Goal: Task Accomplishment & Management: Complete application form

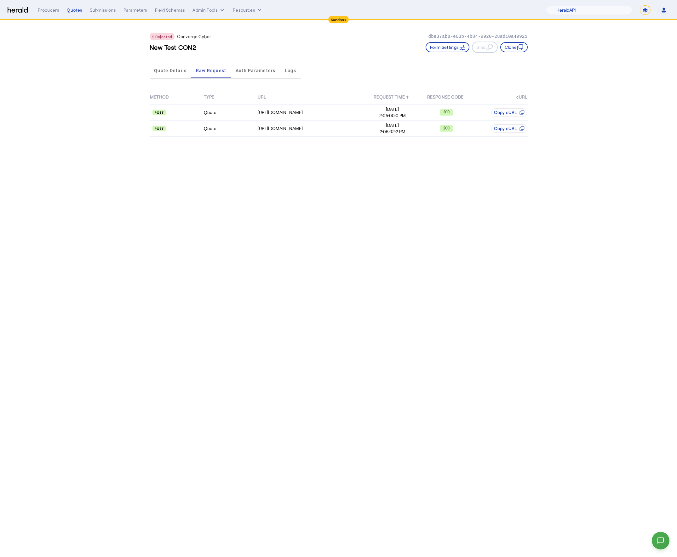
select select "pfm_2v8p_herald_api"
select select "*******"
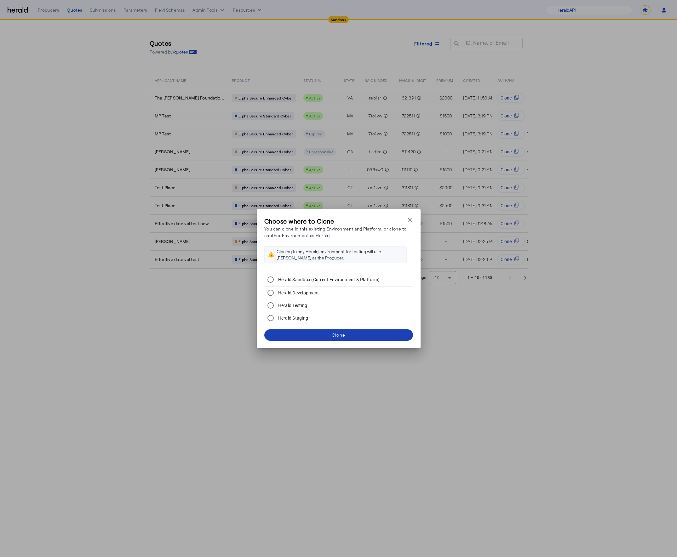
select select "pfm_2v8p_herald_api"
select select "*******"
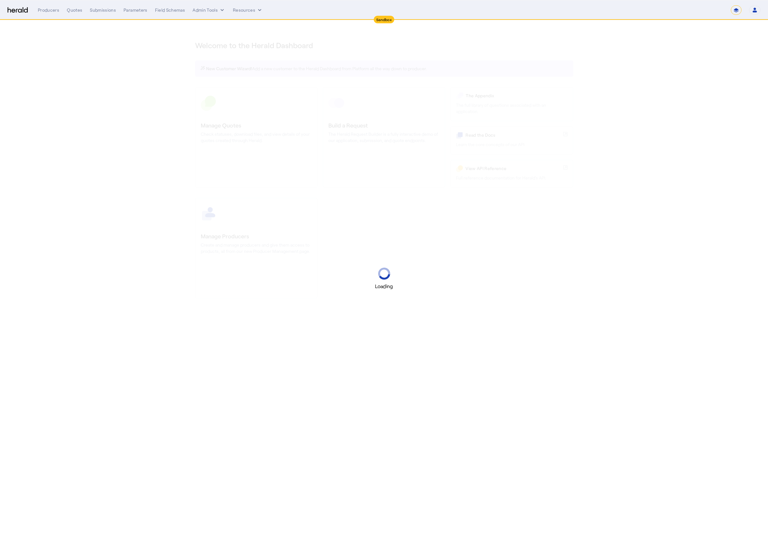
select select "*******"
select select "pfm_2v8p_herald_api"
click at [738, 9] on select "**********" at bounding box center [736, 9] width 11 height 9
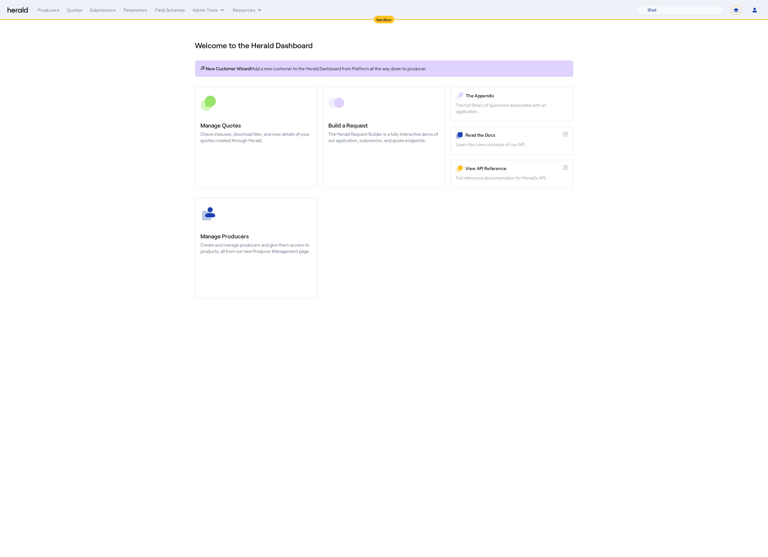
select select "**********"
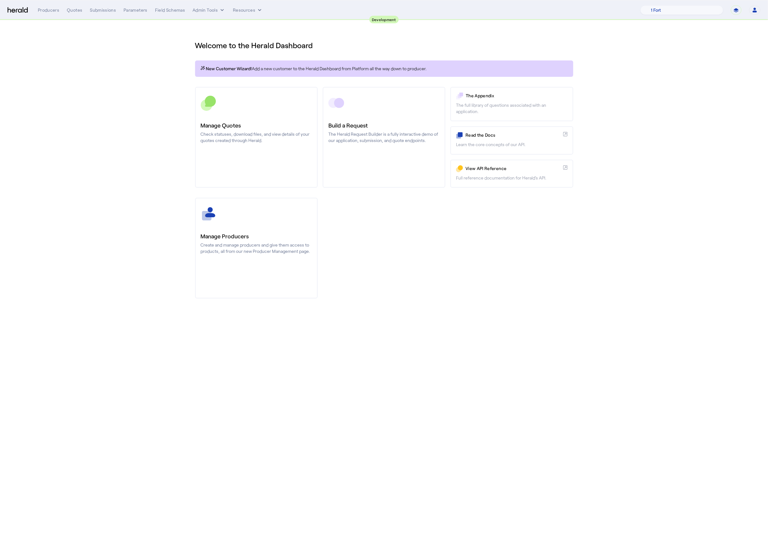
click at [62, 11] on div "Producers Quotes Submissions Parameters Field Schemas Admin Tools Resources" at bounding box center [339, 10] width 603 height 6
click at [68, 11] on div "Quotes" at bounding box center [74, 10] width 15 height 6
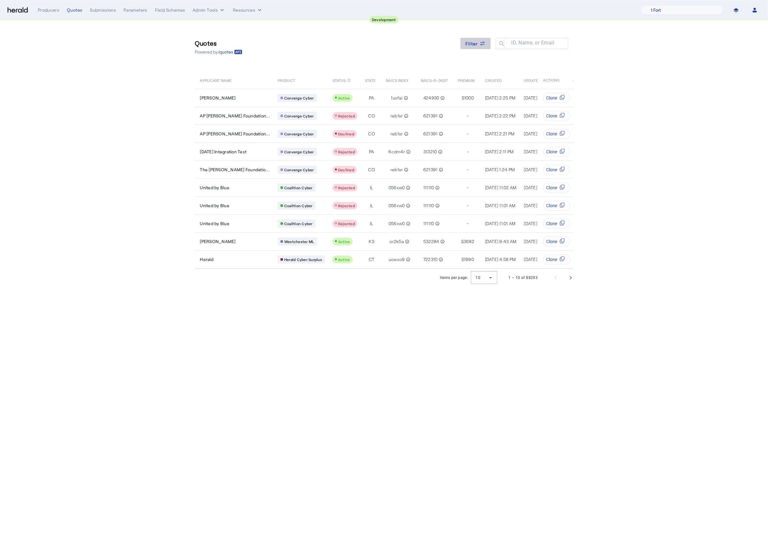
click at [472, 45] on span "Filter" at bounding box center [471, 43] width 13 height 7
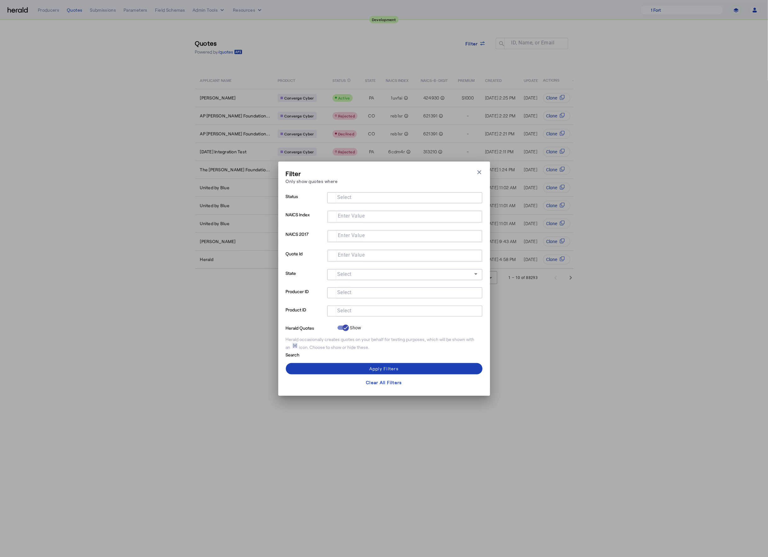
click at [363, 309] on input "Select" at bounding box center [403, 311] width 143 height 8
type input "**********"
drag, startPoint x: 366, startPoint y: 323, endPoint x: 383, endPoint y: 360, distance: 40.3
click at [365, 324] on label "Chubb Cyber" at bounding box center [358, 327] width 27 height 6
click at [390, 373] on span at bounding box center [384, 368] width 197 height 15
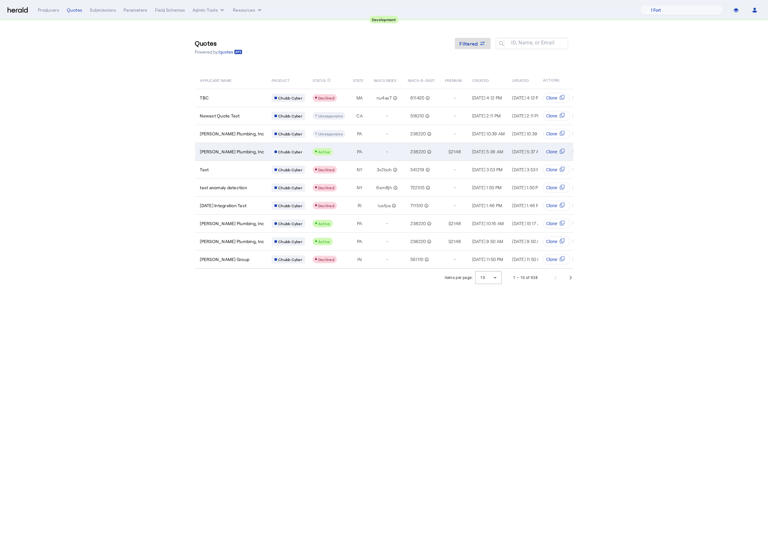
click at [241, 151] on span "Gehringer Plumbing, Inc" at bounding box center [232, 152] width 64 height 6
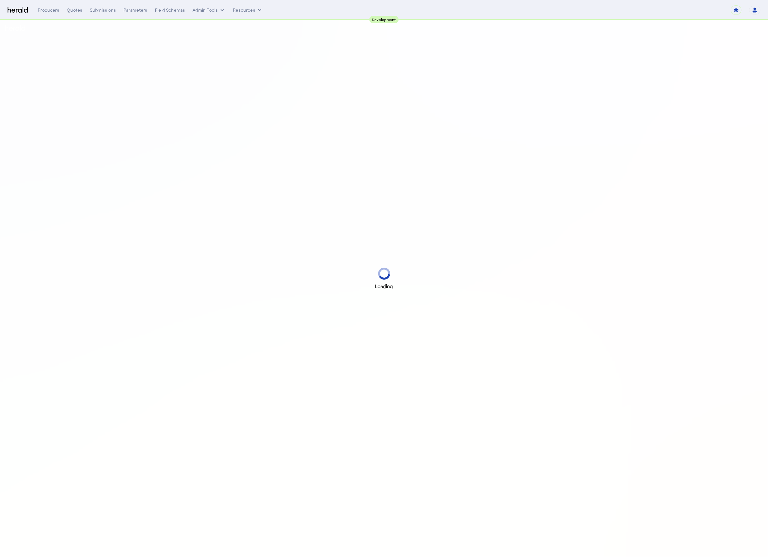
select select "pfm_2v8p_herald_api"
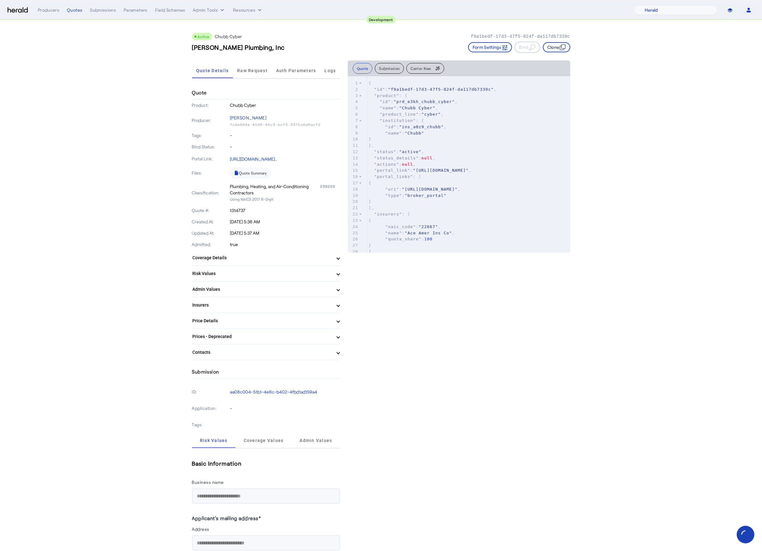
click at [565, 42] on button "Clone" at bounding box center [556, 47] width 27 height 10
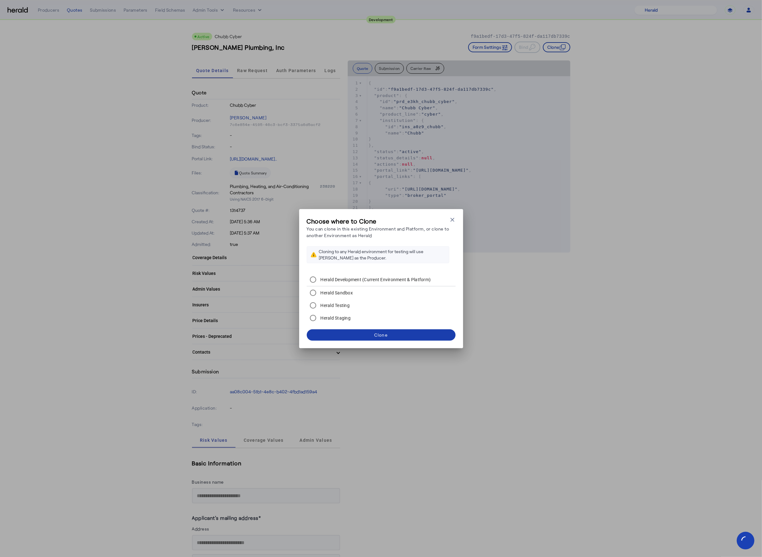
click at [382, 332] on div "Clone" at bounding box center [381, 335] width 14 height 7
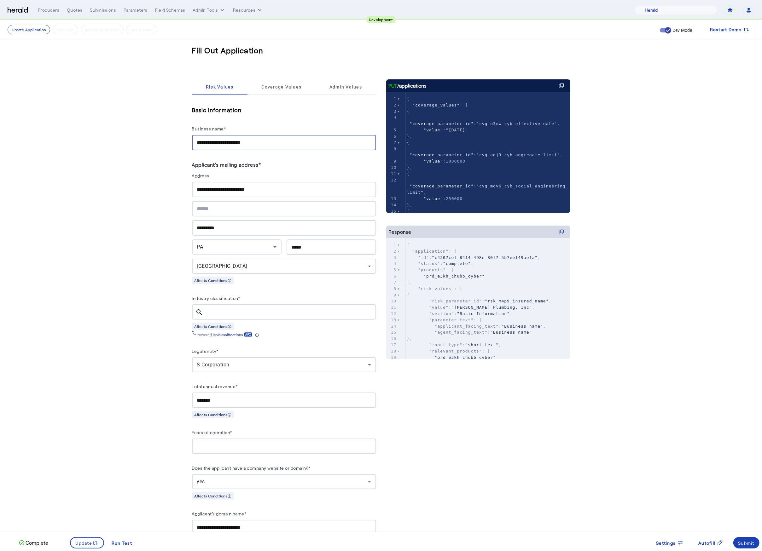
click at [268, 145] on input "**********" at bounding box center [284, 143] width 174 height 8
click at [252, 144] on input "*****" at bounding box center [284, 143] width 174 height 8
type input "**********"
click at [83, 546] on button "Update" at bounding box center [87, 542] width 34 height 11
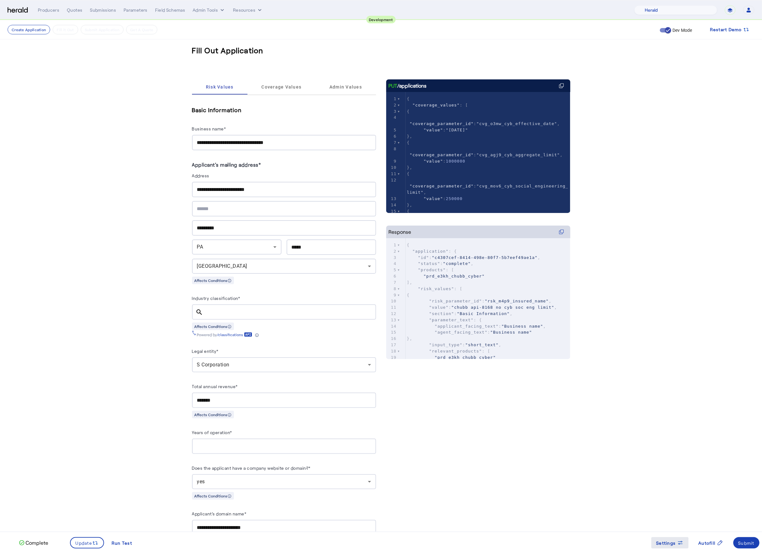
click at [677, 540] on icon at bounding box center [680, 543] width 6 height 6
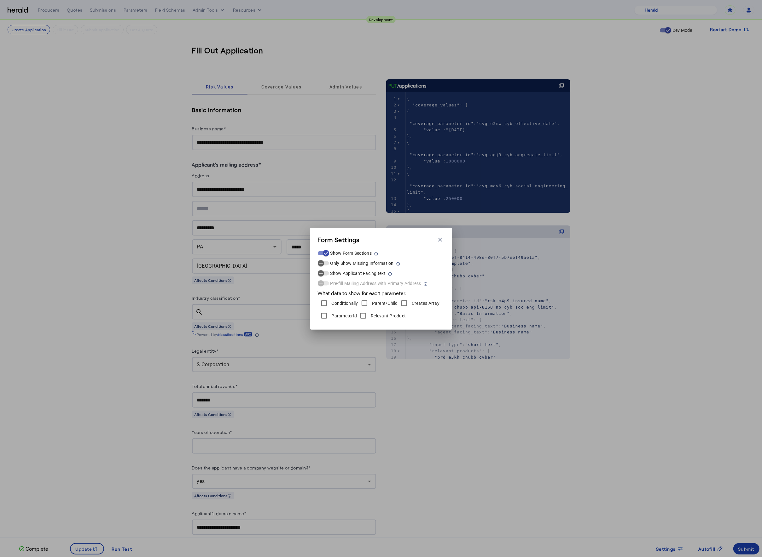
click at [334, 312] on div "ParameterId" at bounding box center [337, 316] width 39 height 13
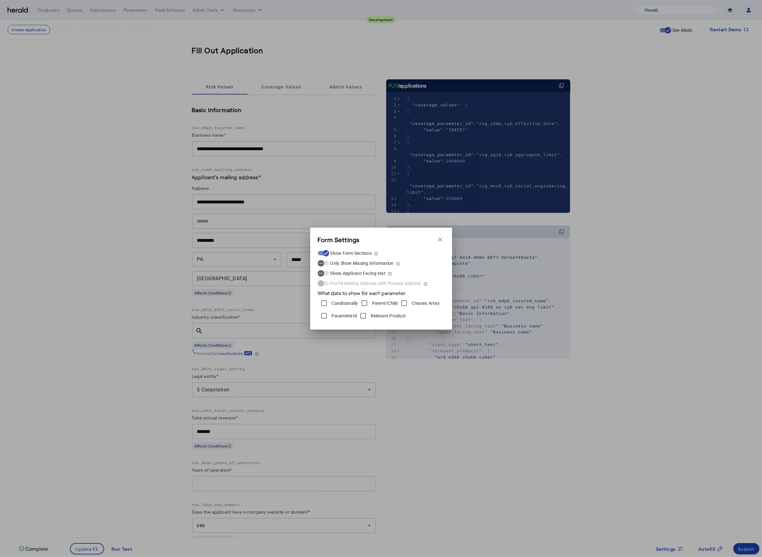
click at [117, 283] on div "Form Settings Close modal Show Form Sections Only Show Missing Information Show…" at bounding box center [381, 278] width 762 height 557
click at [440, 237] on icon "button" at bounding box center [440, 240] width 6 height 6
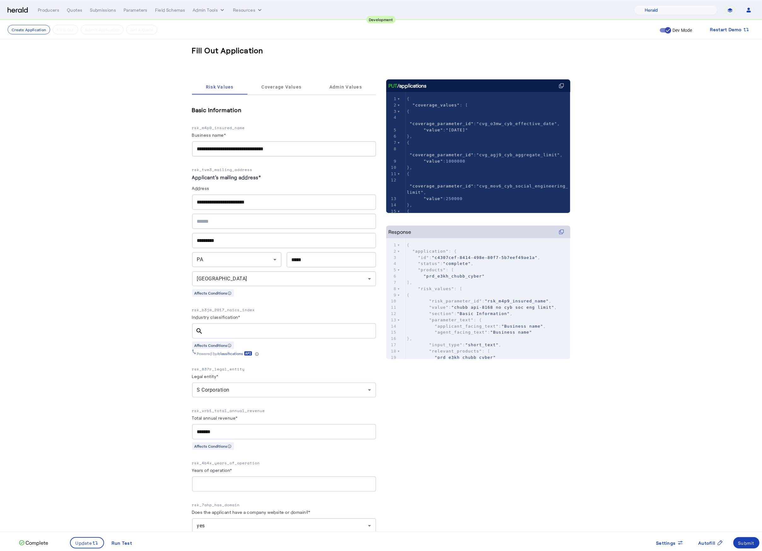
click at [80, 263] on fill-application-step "**********" at bounding box center [381, 556] width 762 height 1072
click at [281, 88] on span "Coverage Values" at bounding box center [281, 87] width 40 height 4
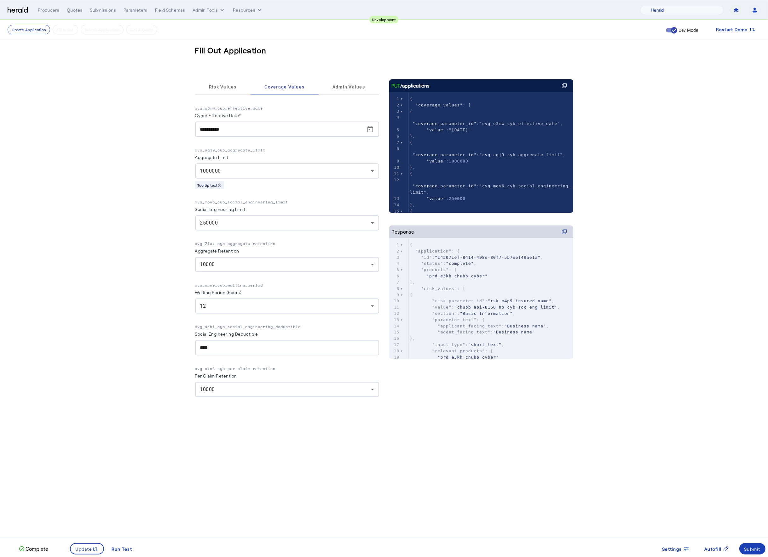
click at [118, 176] on fill-application-step "**********" at bounding box center [384, 226] width 768 height 413
click at [216, 225] on span "250000" at bounding box center [209, 223] width 18 height 6
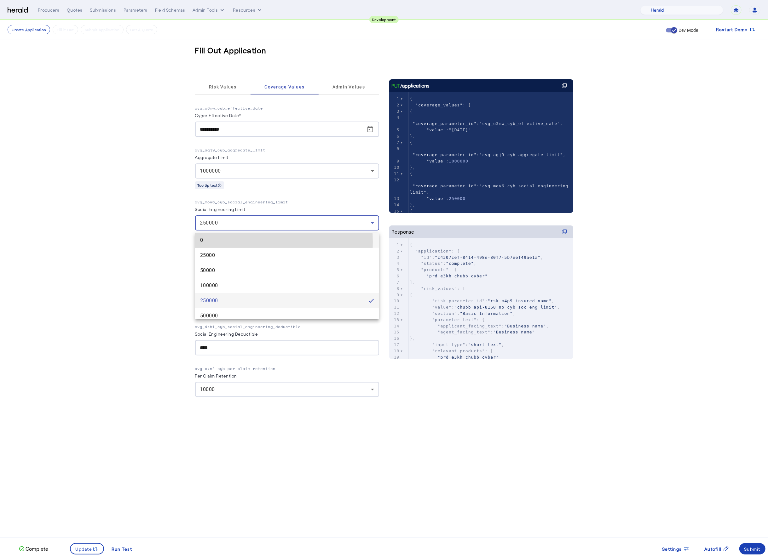
click at [223, 242] on span "0" at bounding box center [287, 241] width 174 height 8
click at [245, 224] on div "0" at bounding box center [285, 223] width 171 height 8
click at [116, 304] on div at bounding box center [384, 278] width 768 height 557
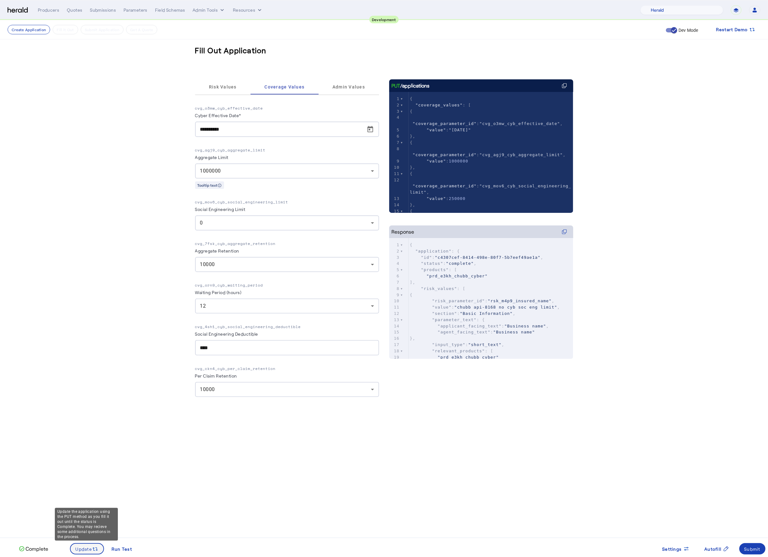
click at [86, 545] on span at bounding box center [87, 549] width 33 height 15
click at [266, 226] on div "0" at bounding box center [285, 223] width 171 height 8
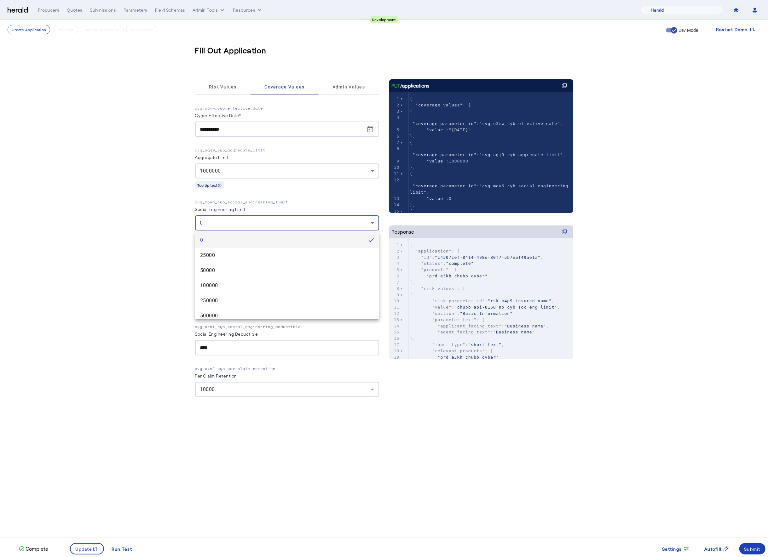
click at [266, 226] on div at bounding box center [384, 278] width 768 height 557
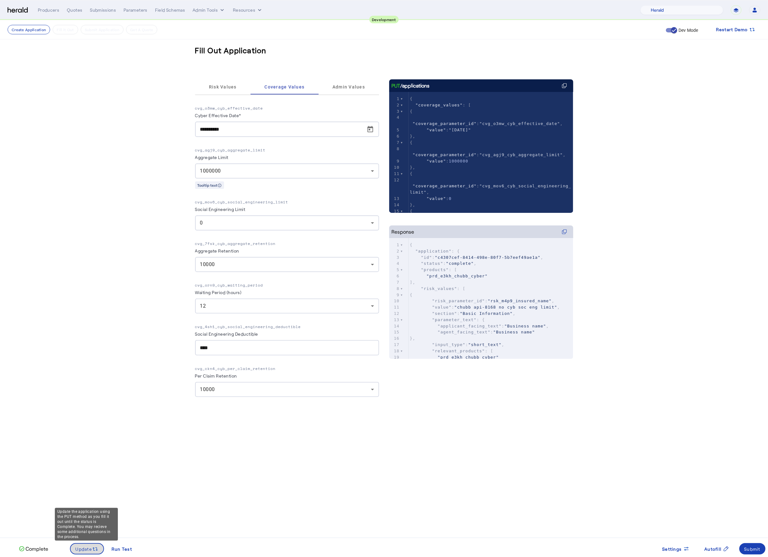
click at [90, 551] on span "Update" at bounding box center [84, 549] width 17 height 7
click at [492, 38] on nav "Create Application Fill it Out Submit Application Get A Quote Dev Mode Restart …" at bounding box center [384, 29] width 768 height 19
click at [225, 90] on span "Risk Values" at bounding box center [223, 86] width 28 height 15
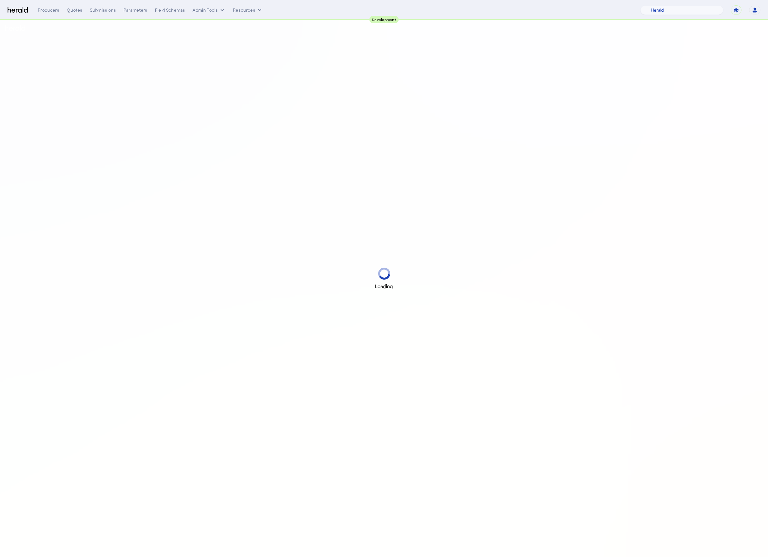
select select "pfm_2v8p_herald_api"
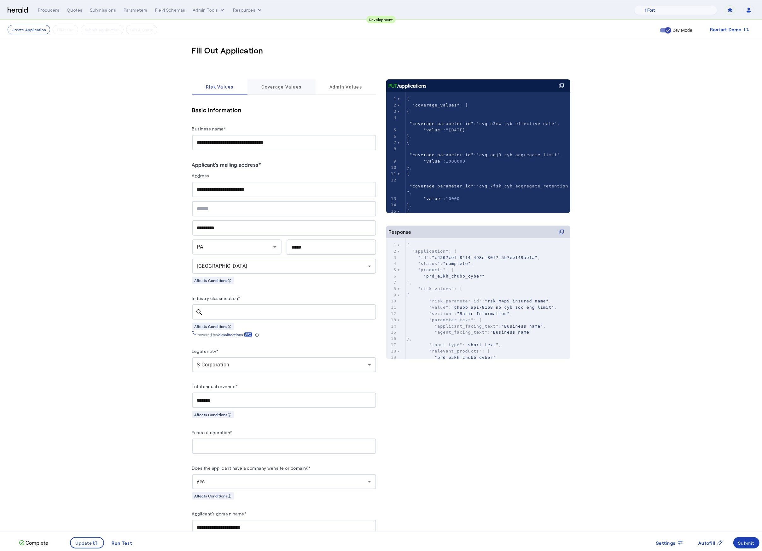
click at [275, 81] on span "Coverage Values" at bounding box center [281, 86] width 40 height 15
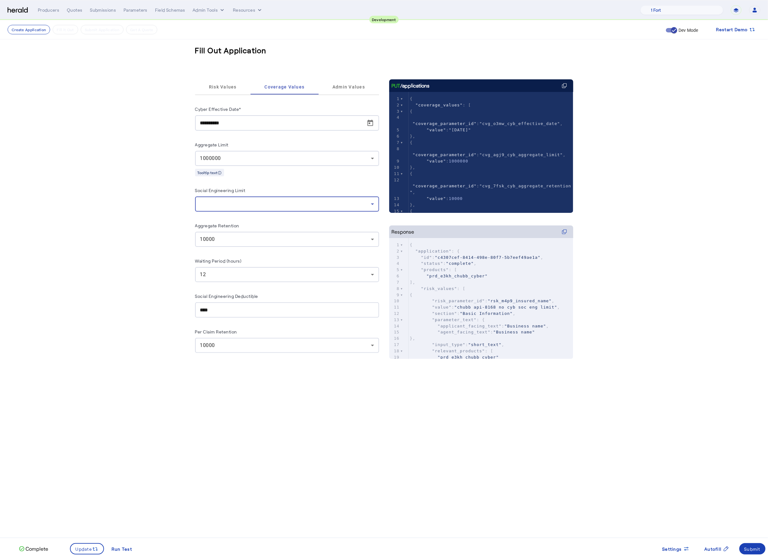
click at [283, 202] on div at bounding box center [285, 204] width 171 height 8
click at [283, 202] on div at bounding box center [384, 278] width 768 height 557
click at [486, 141] on pre "{" at bounding box center [491, 143] width 165 height 6
click at [752, 551] on div "Submit" at bounding box center [752, 549] width 16 height 7
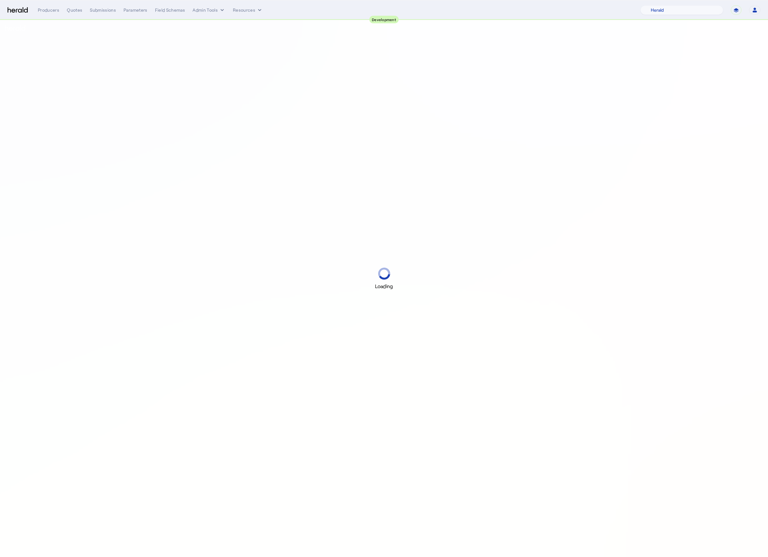
select select "pfm_2v8p_herald_api"
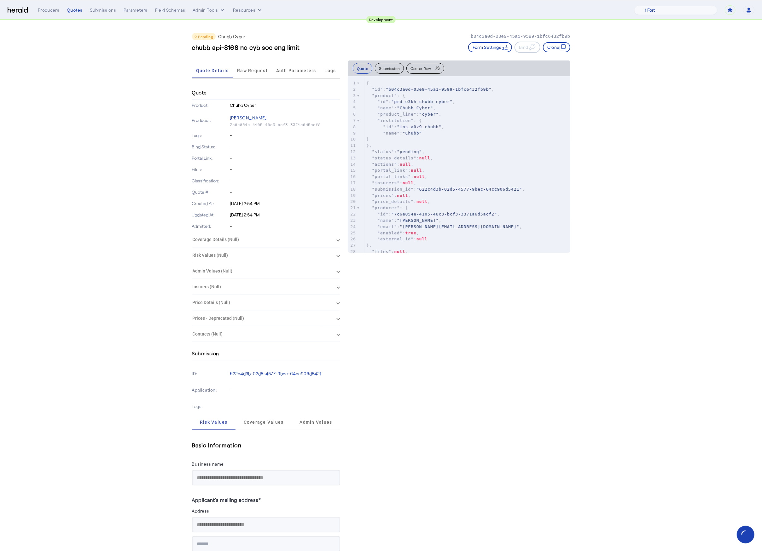
click at [425, 69] on span "Carrier Raw" at bounding box center [420, 68] width 20 height 4
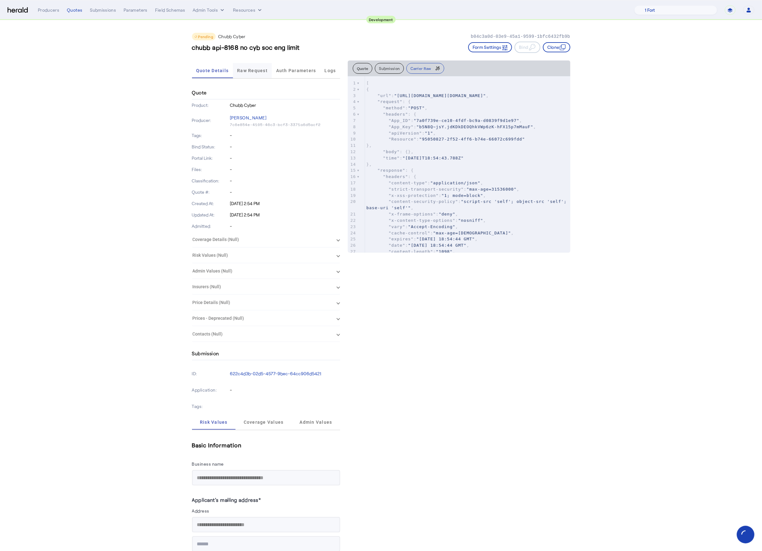
click at [253, 68] on span "Raw Request" at bounding box center [252, 70] width 31 height 4
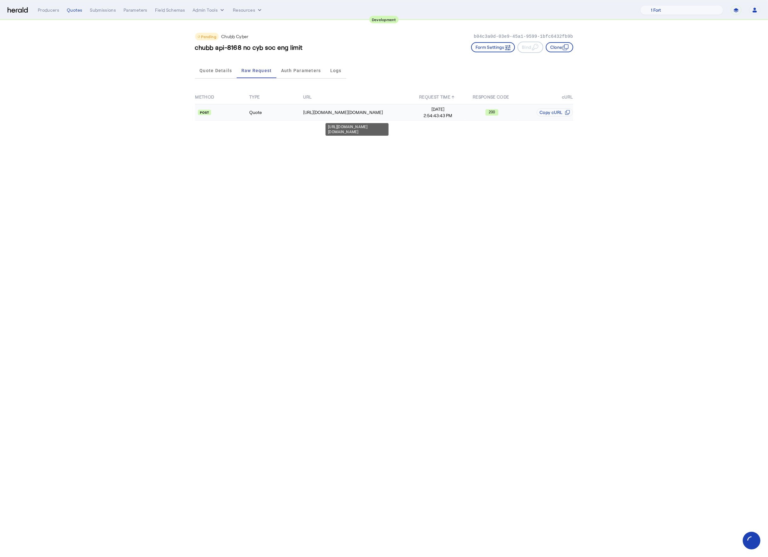
click at [337, 111] on div "[URL][DOMAIN_NAME][DOMAIN_NAME]" at bounding box center [356, 112] width 107 height 6
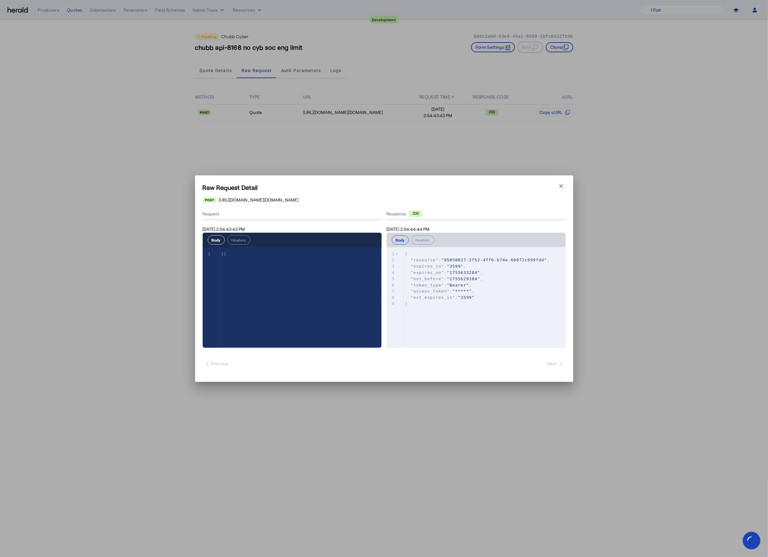
click at [109, 168] on div "Raw Request Detail Close modal [URL][DOMAIN_NAME][DOMAIN_NAME] Request [DATE] 2…" at bounding box center [384, 278] width 768 height 557
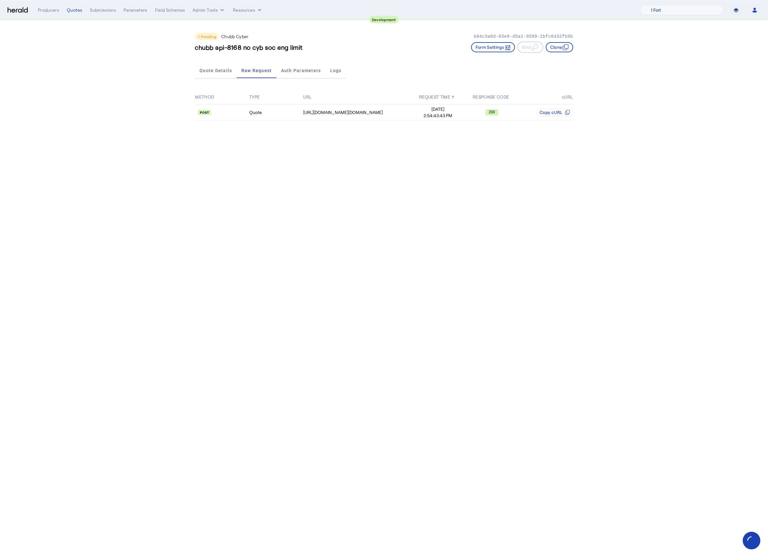
drag, startPoint x: 164, startPoint y: 164, endPoint x: 165, endPoint y: 158, distance: 5.4
click at [164, 163] on body "**********" at bounding box center [384, 278] width 768 height 557
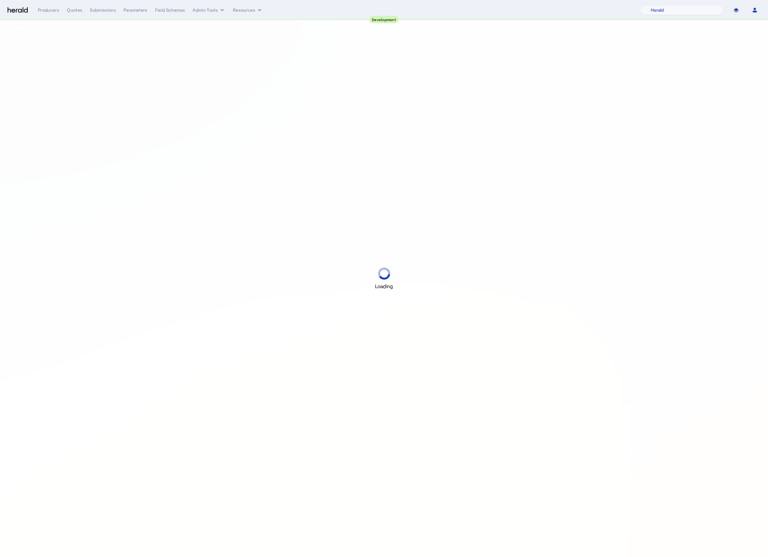
select select "pfm_2v8p_herald_api"
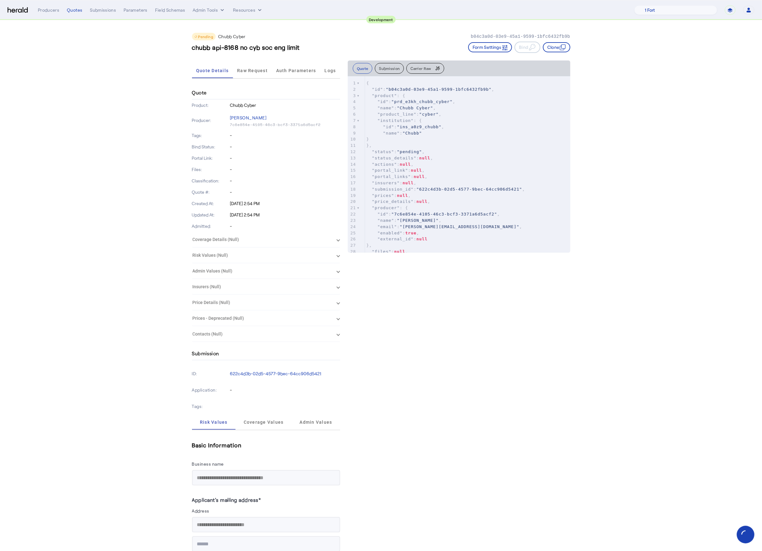
click at [458, 163] on pre ""actions" : null ," at bounding box center [467, 164] width 205 height 6
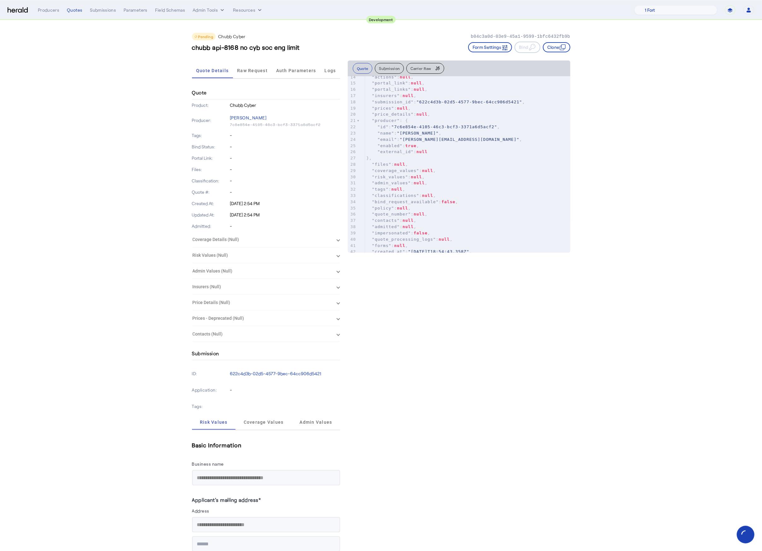
scroll to position [106, 0]
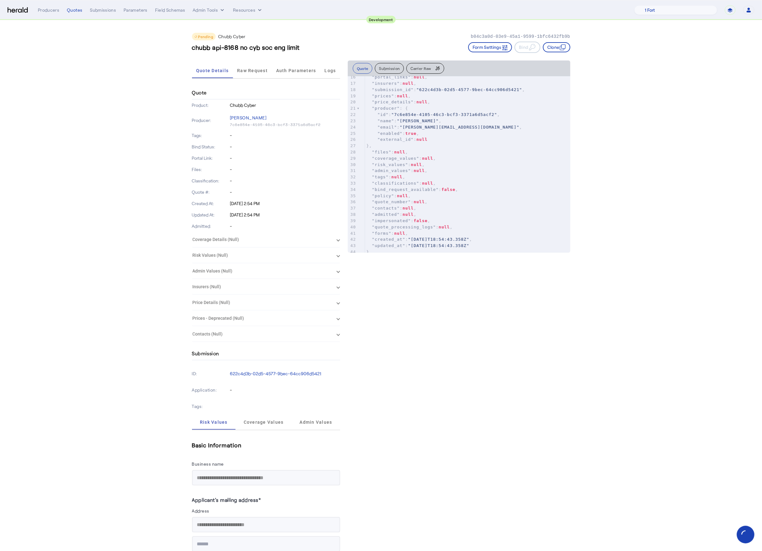
click at [397, 66] on button "Submission" at bounding box center [389, 68] width 29 height 11
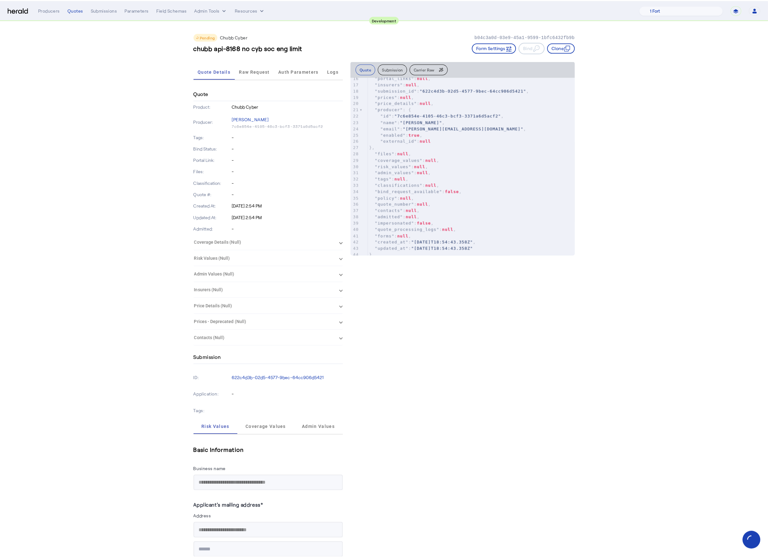
scroll to position [0, 0]
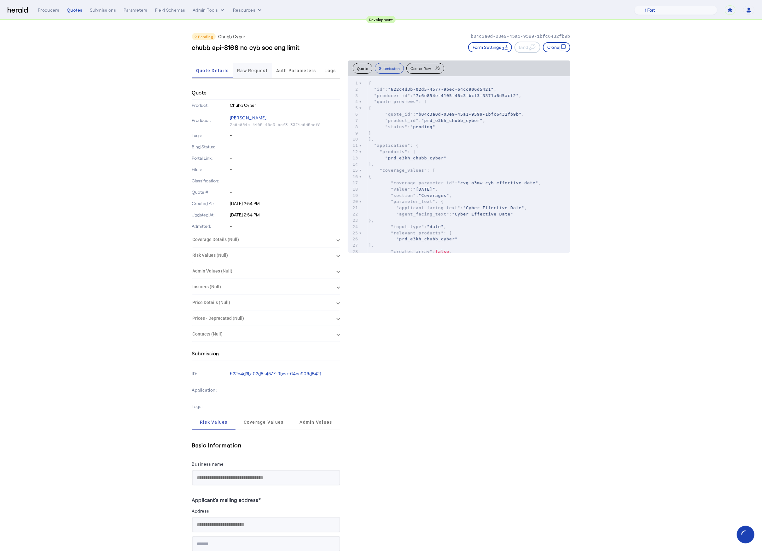
click at [264, 74] on span "Raw Request" at bounding box center [252, 70] width 31 height 15
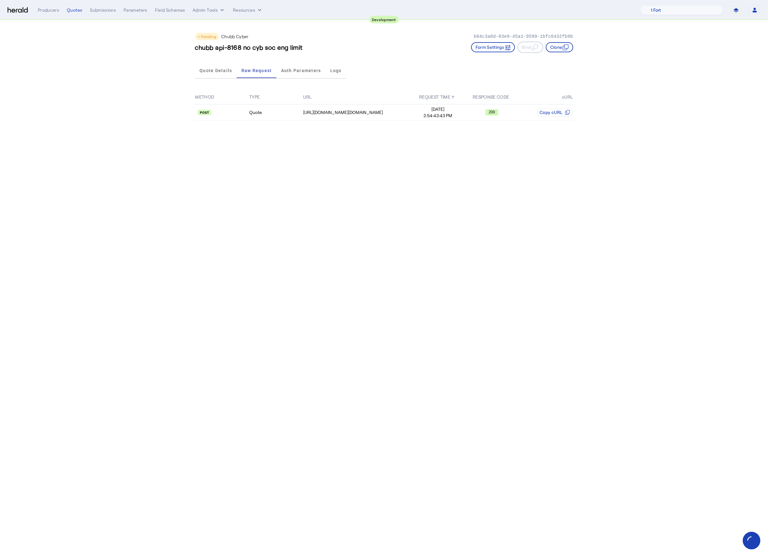
click at [157, 110] on app-quote-details "Pending Chubb Cyber b04c3a0d-03e9-45a1-9599-1bfc6432fb9b chubb api-8168 no cyb …" at bounding box center [384, 74] width 768 height 109
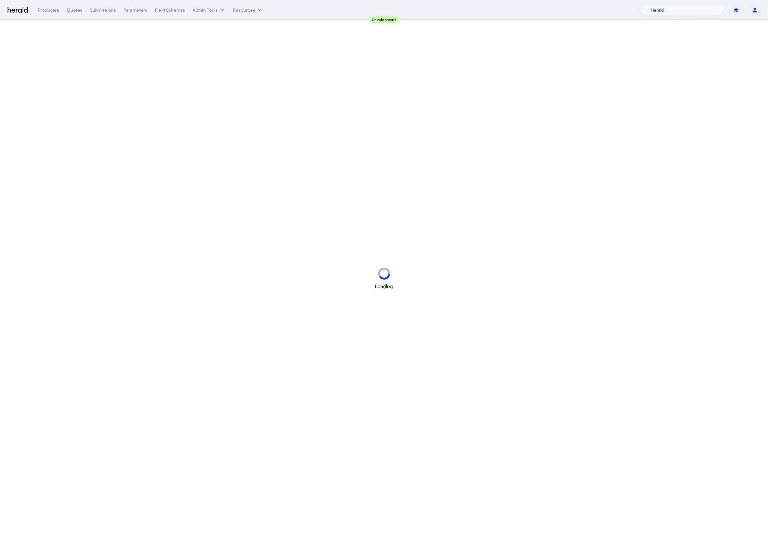
select select "pfm_2v8p_herald_api"
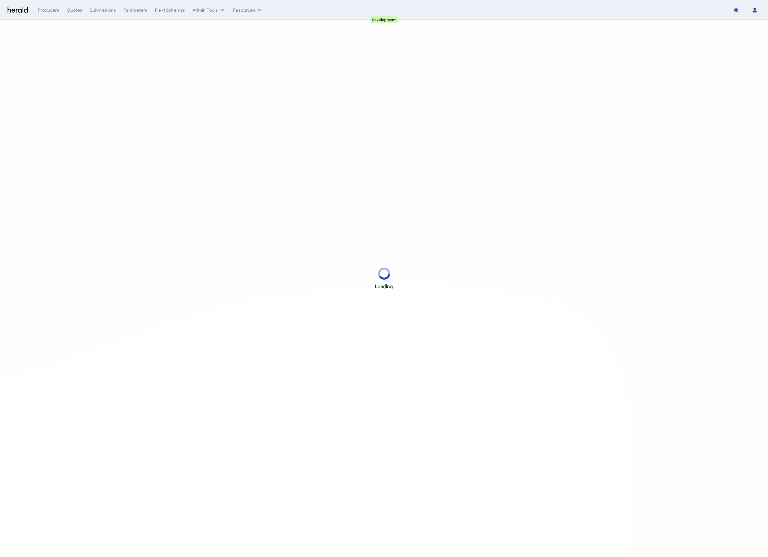
select select "pfm_2v8p_herald_api"
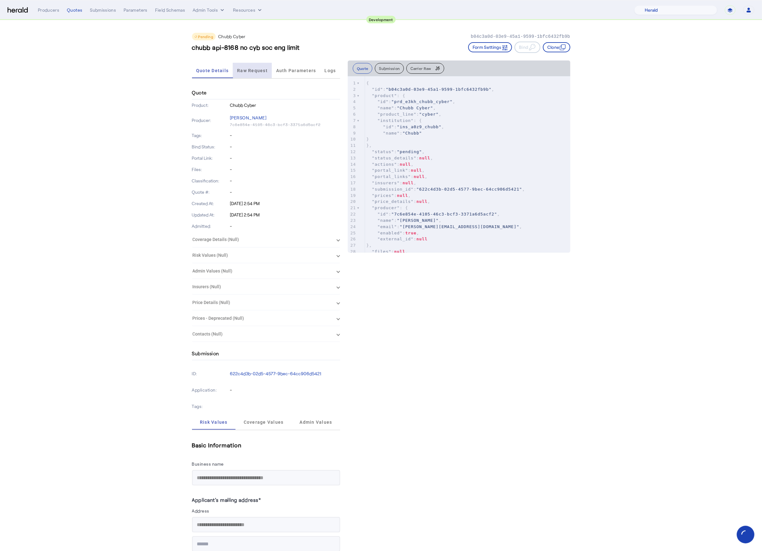
click at [257, 69] on span "Raw Request" at bounding box center [252, 70] width 31 height 4
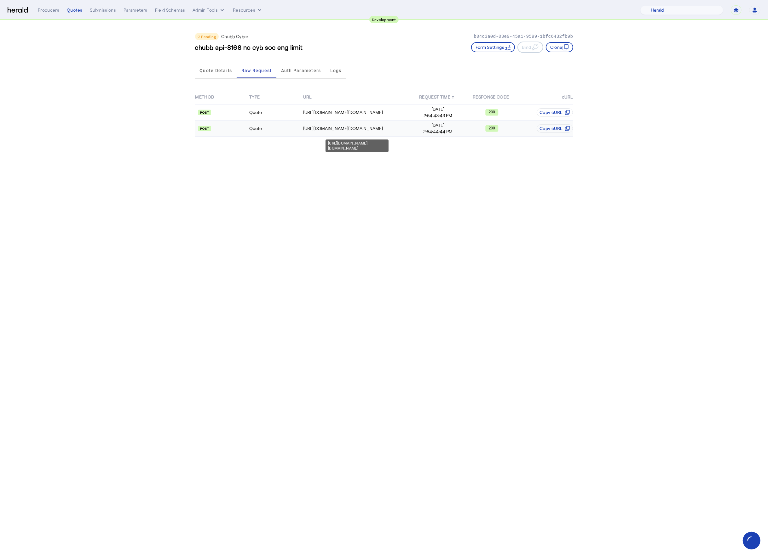
click at [331, 128] on div "[URL][DOMAIN_NAME][DOMAIN_NAME]" at bounding box center [356, 128] width 107 height 6
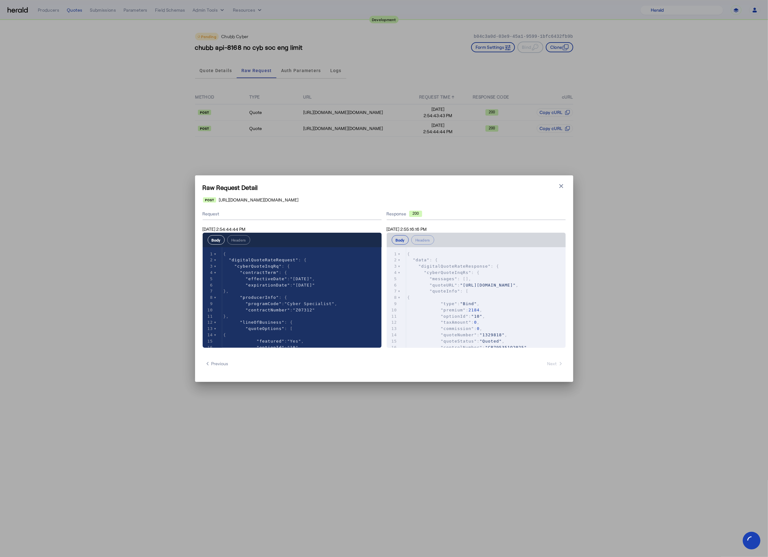
click at [500, 288] on span ""[URL][DOMAIN_NAME]"" at bounding box center [488, 285] width 56 height 5
type input "****"
type textarea "****"
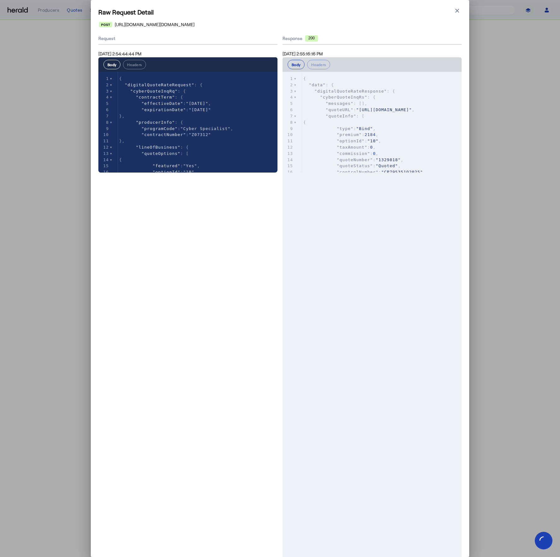
scroll to position [0, 0]
click at [403, 288] on pre "}," at bounding box center [385, 285] width 166 height 6
type input "****"
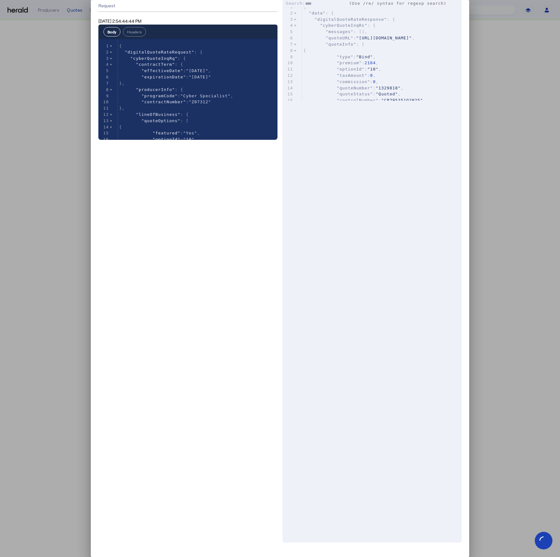
scroll to position [39, 0]
type input "****"
type textarea "****"
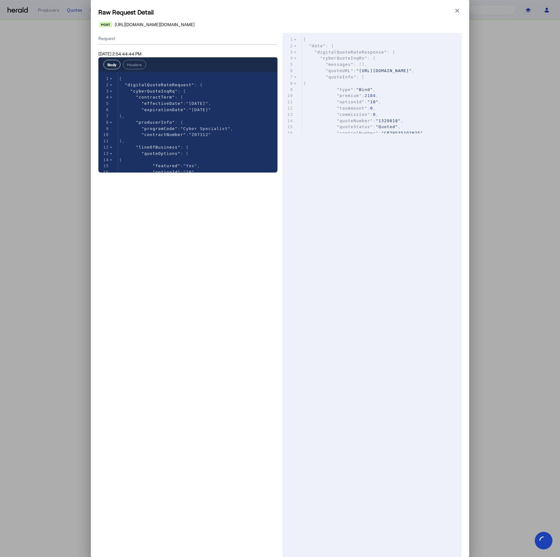
scroll to position [764, 0]
click at [454, 10] on icon "button" at bounding box center [457, 11] width 6 height 6
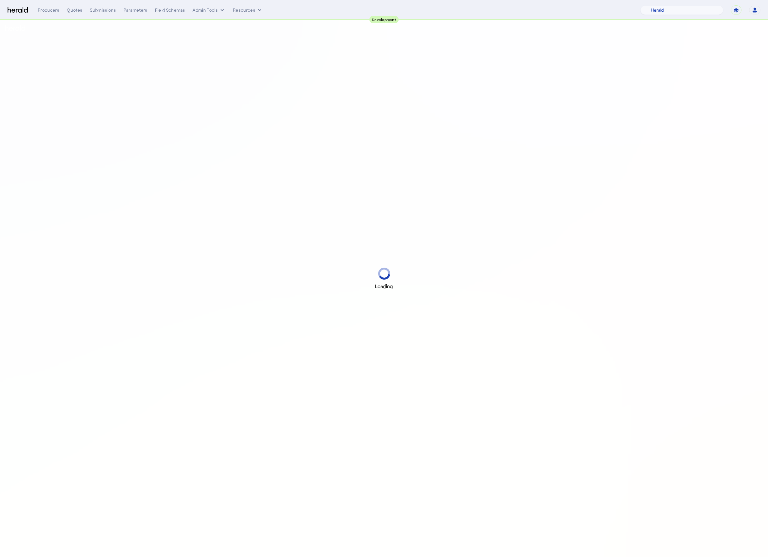
select select "pfm_2v8p_herald_api"
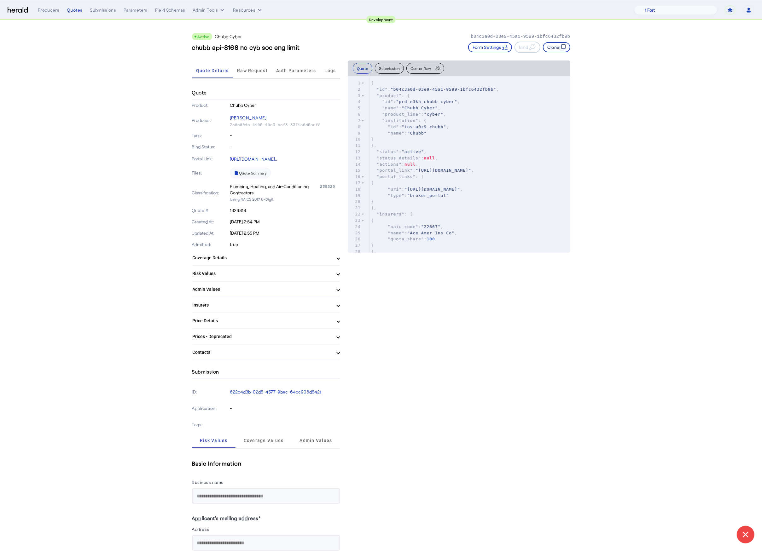
click at [559, 49] on button "Clone" at bounding box center [556, 47] width 27 height 10
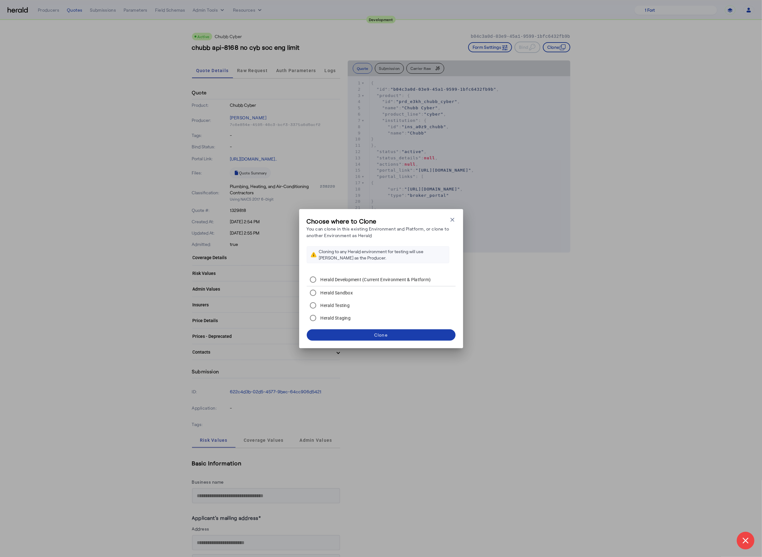
click at [413, 336] on span at bounding box center [381, 335] width 149 height 15
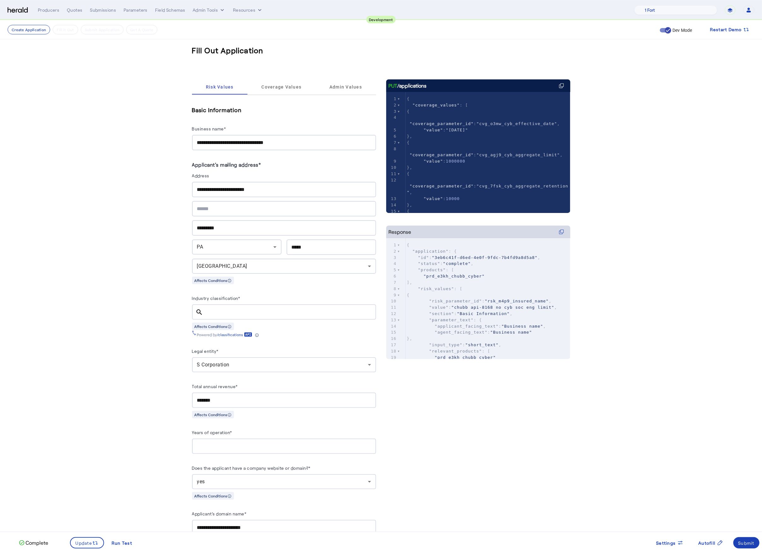
click at [248, 141] on input "**********" at bounding box center [284, 143] width 174 height 8
type input "**********"
drag, startPoint x: 86, startPoint y: 543, endPoint x: 93, endPoint y: 534, distance: 11.3
click at [86, 543] on span "Update" at bounding box center [84, 543] width 17 height 7
click at [290, 85] on span "Coverage Values" at bounding box center [281, 87] width 40 height 4
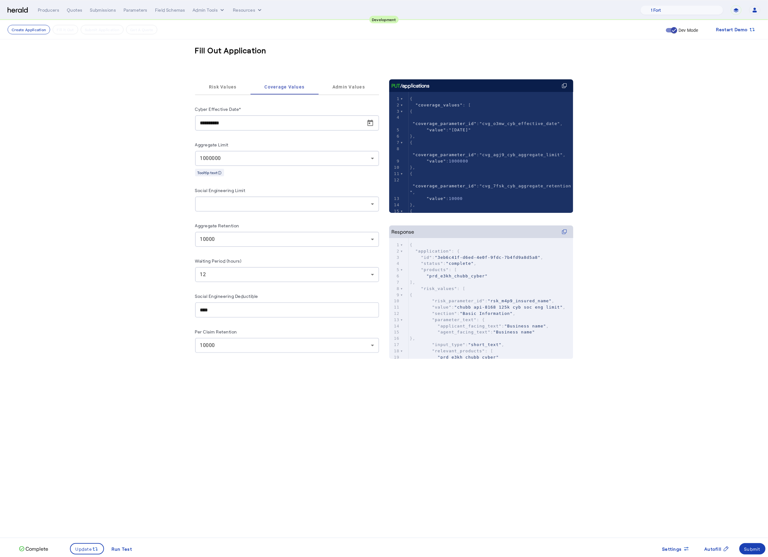
click at [236, 198] on div at bounding box center [287, 204] width 174 height 15
click at [228, 245] on span "100000" at bounding box center [287, 248] width 174 height 8
click at [236, 201] on div "100000" at bounding box center [285, 204] width 171 height 8
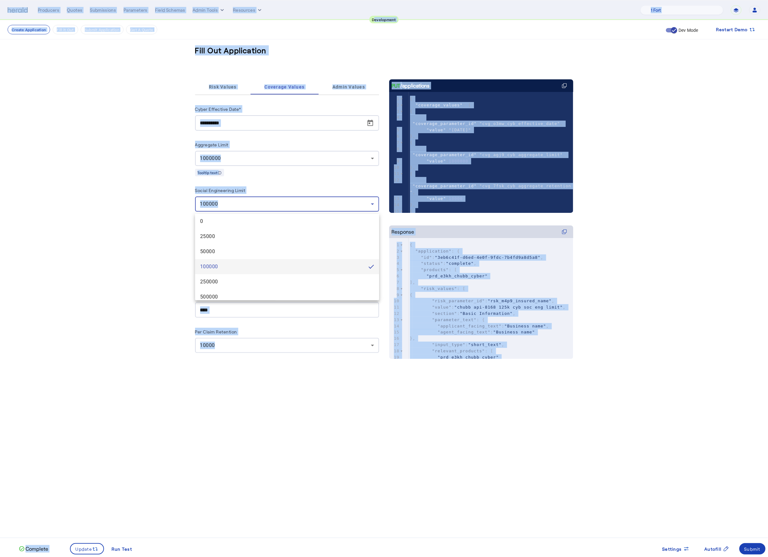
click at [218, 203] on div at bounding box center [384, 278] width 768 height 557
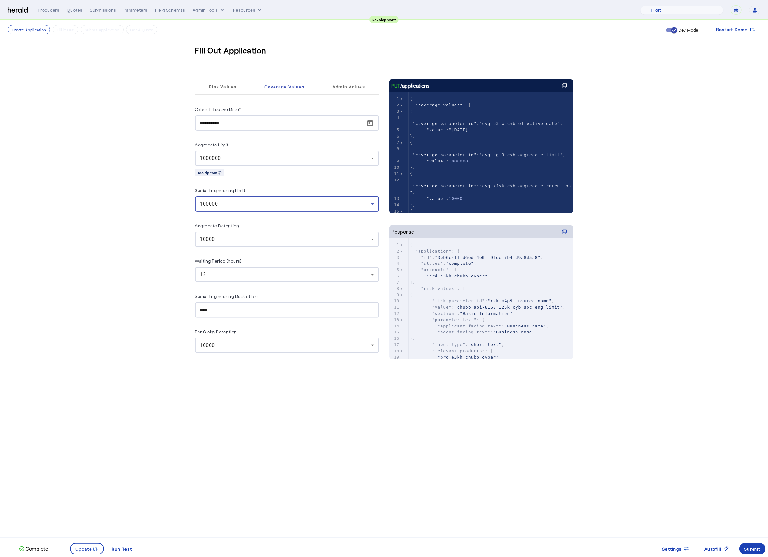
click at [211, 205] on span "100000" at bounding box center [209, 204] width 18 height 6
click at [677, 551] on div at bounding box center [384, 278] width 768 height 557
click at [673, 545] on span at bounding box center [675, 549] width 37 height 15
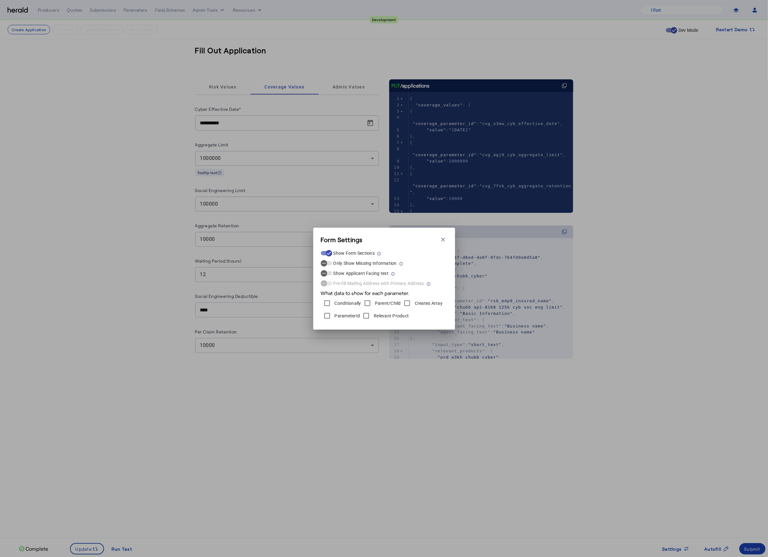
click at [344, 316] on label "ParameterId" at bounding box center [346, 316] width 27 height 6
click at [442, 239] on icon "button" at bounding box center [443, 240] width 4 height 4
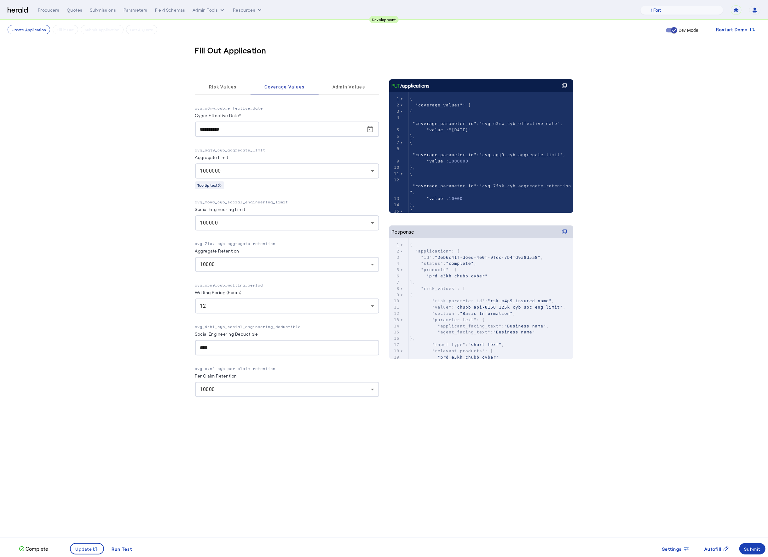
click at [159, 247] on fill-application-step "**********" at bounding box center [384, 226] width 768 height 413
click at [207, 227] on div "100000" at bounding box center [285, 223] width 171 height 8
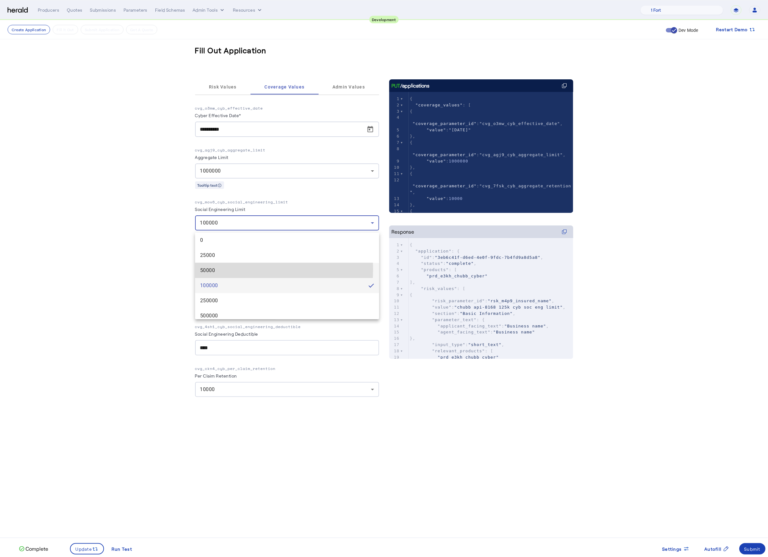
click at [213, 269] on span "50000" at bounding box center [287, 271] width 174 height 8
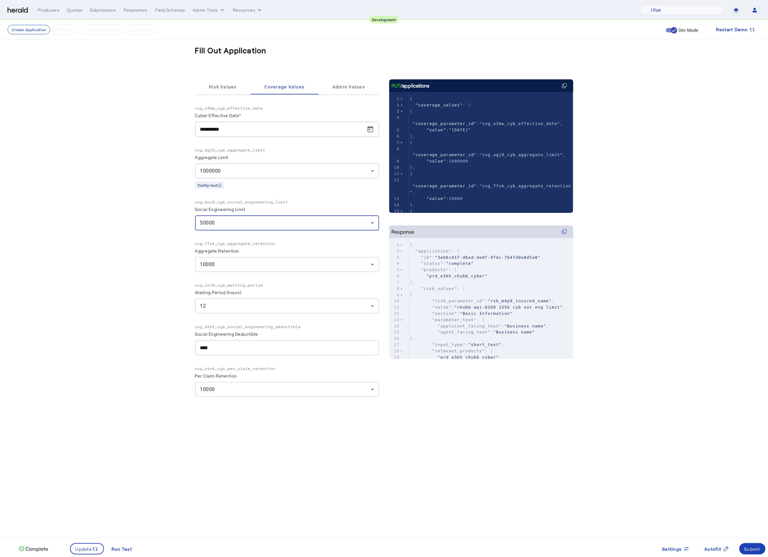
click at [213, 218] on div "50000" at bounding box center [287, 223] width 174 height 15
click at [217, 283] on span "100000" at bounding box center [287, 286] width 174 height 8
click at [142, 277] on fill-application-step "**********" at bounding box center [384, 226] width 768 height 413
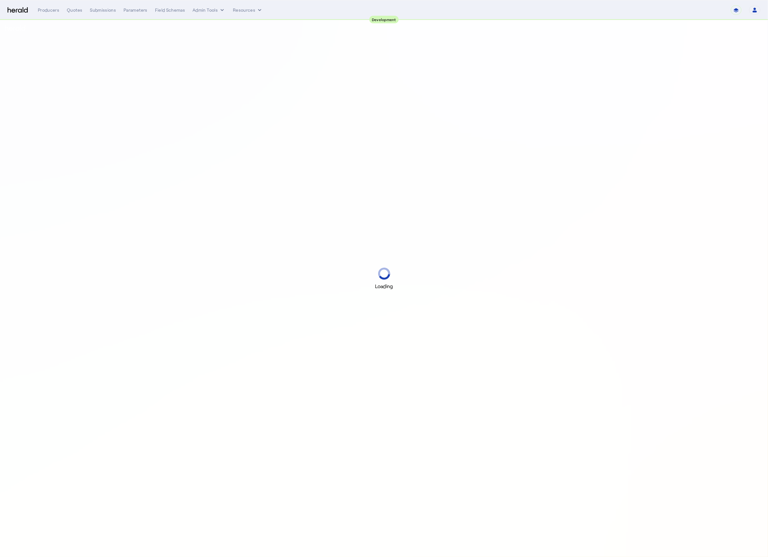
select select "pfm_2v8p_herald_api"
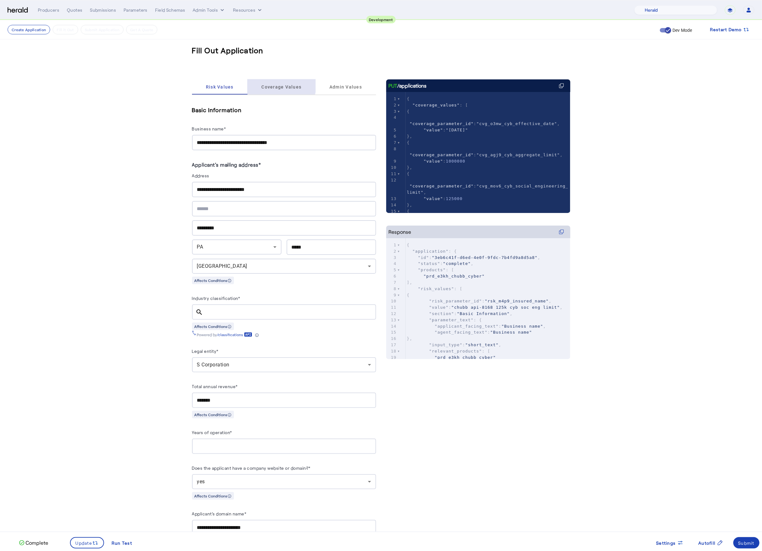
click at [281, 85] on span "Coverage Values" at bounding box center [281, 87] width 40 height 4
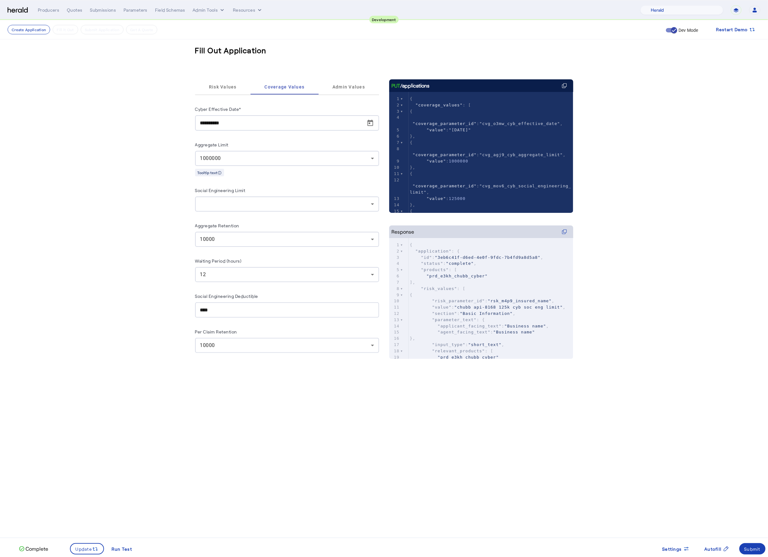
click at [268, 205] on div at bounding box center [285, 204] width 171 height 8
drag, startPoint x: 658, startPoint y: 182, endPoint x: 642, endPoint y: 183, distance: 16.1
click at [659, 182] on div at bounding box center [384, 278] width 768 height 557
click at [758, 549] on div "Submit" at bounding box center [752, 549] width 16 height 7
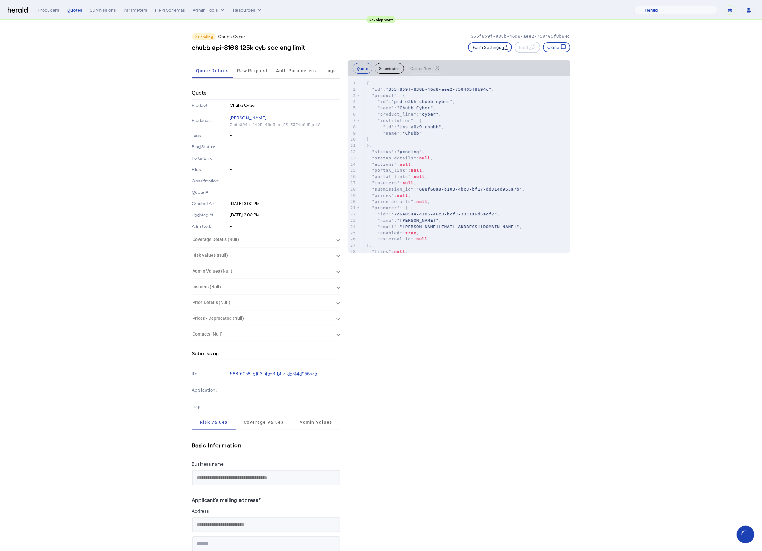
click at [491, 45] on button "Form Settings" at bounding box center [490, 47] width 44 height 10
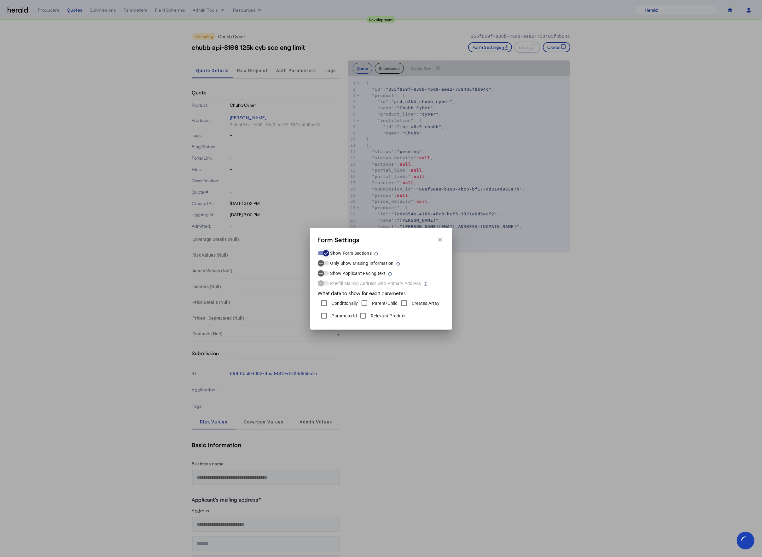
click at [329, 251] on span "button" at bounding box center [326, 253] width 13 height 13
click at [329, 251] on label "Show Form Sections" at bounding box center [350, 253] width 43 height 6
click at [329, 251] on button "Show Form Sections" at bounding box center [323, 253] width 11 height 4
click at [329, 273] on label "Show Applicant Facing text" at bounding box center [357, 273] width 57 height 6
click at [329, 273] on button "Show Applicant Facing text" at bounding box center [323, 273] width 11 height 4
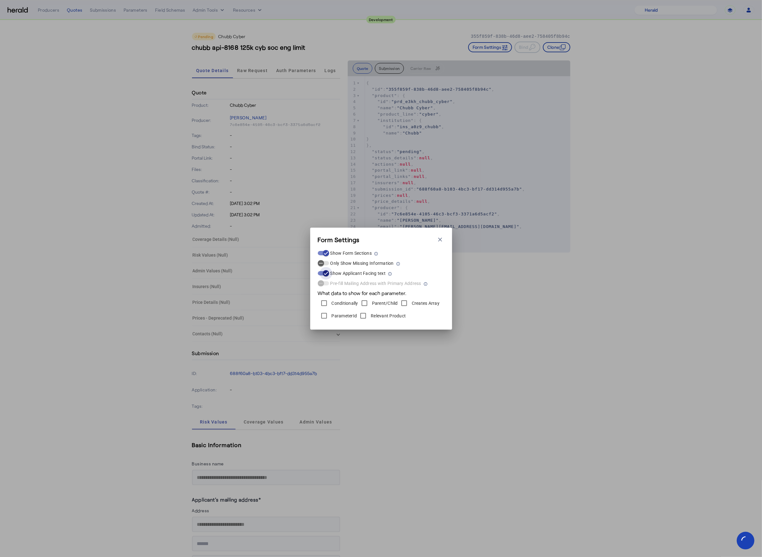
click at [329, 273] on span "button" at bounding box center [326, 273] width 13 height 13
click at [333, 261] on label "Only Show Missing Information" at bounding box center [361, 263] width 65 height 6
click at [329, 261] on button "Only Show Missing Information" at bounding box center [323, 263] width 11 height 4
click at [336, 262] on label "Only Show Missing Information" at bounding box center [361, 263] width 65 height 6
click at [329, 262] on button "Only Show Missing Information" at bounding box center [323, 263] width 11 height 4
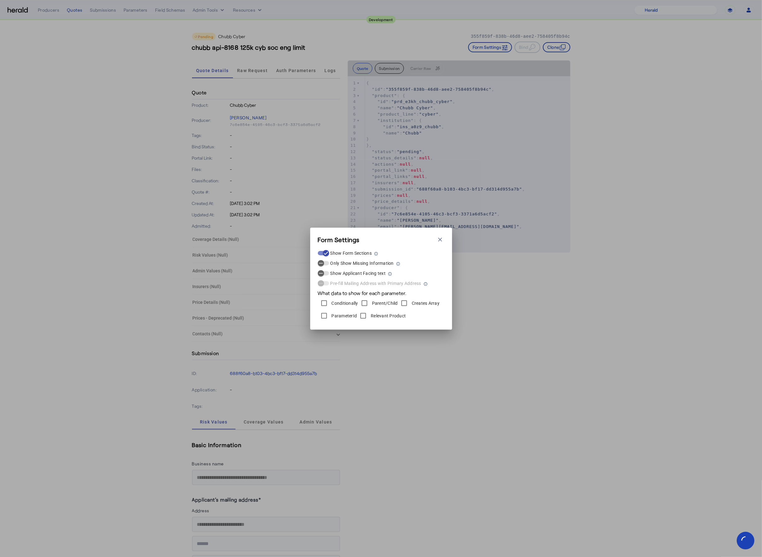
click at [332, 315] on label "ParameterId" at bounding box center [343, 316] width 27 height 6
click at [344, 302] on label "Conditionally" at bounding box center [344, 303] width 28 height 6
click at [437, 240] on icon "button" at bounding box center [440, 240] width 6 height 6
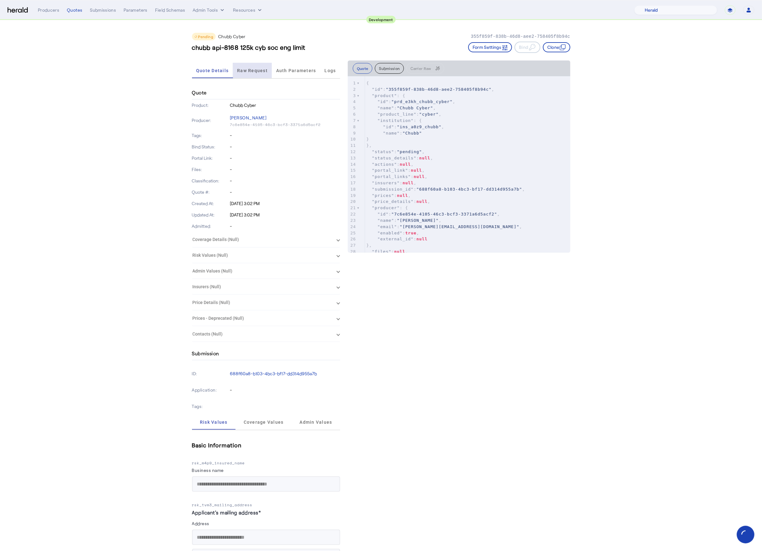
click at [253, 68] on span "Raw Request" at bounding box center [252, 70] width 31 height 4
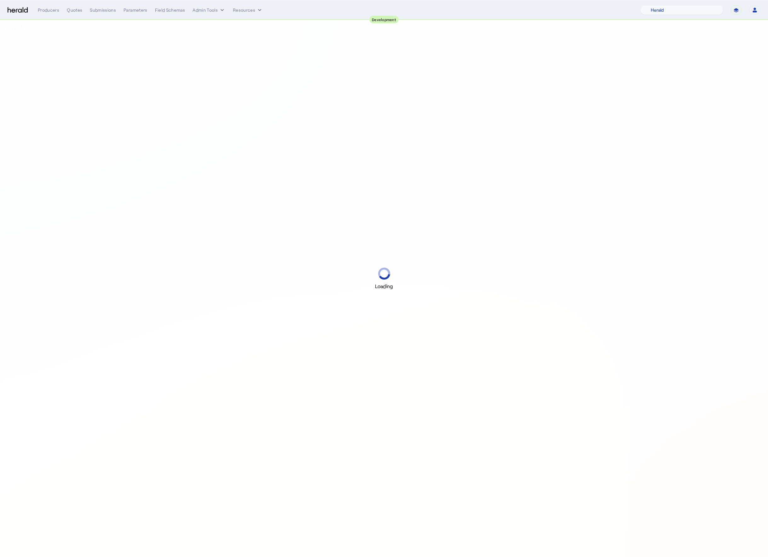
select select "pfm_2v8p_herald_api"
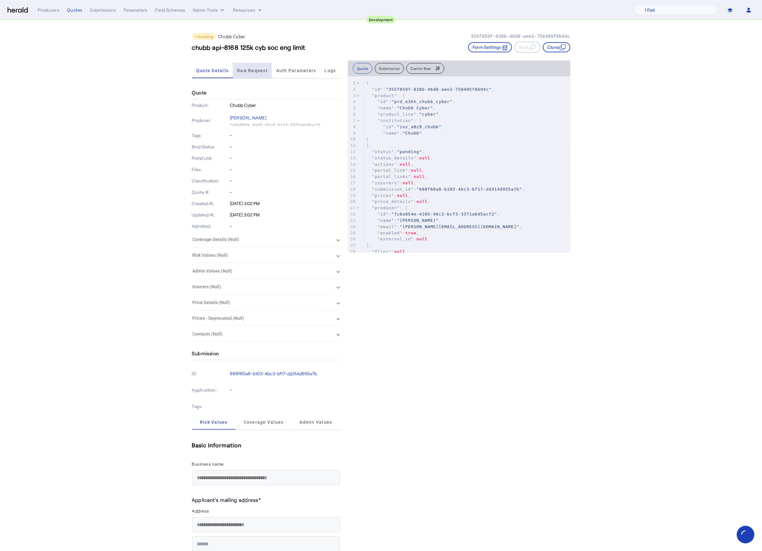
click at [251, 71] on span "Raw Request" at bounding box center [252, 70] width 31 height 4
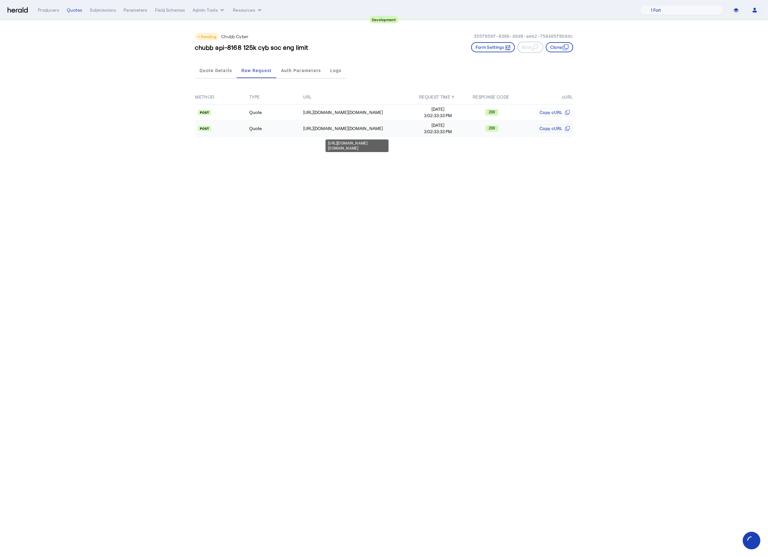
click at [335, 129] on div "[URL][DOMAIN_NAME][DOMAIN_NAME]" at bounding box center [356, 128] width 107 height 6
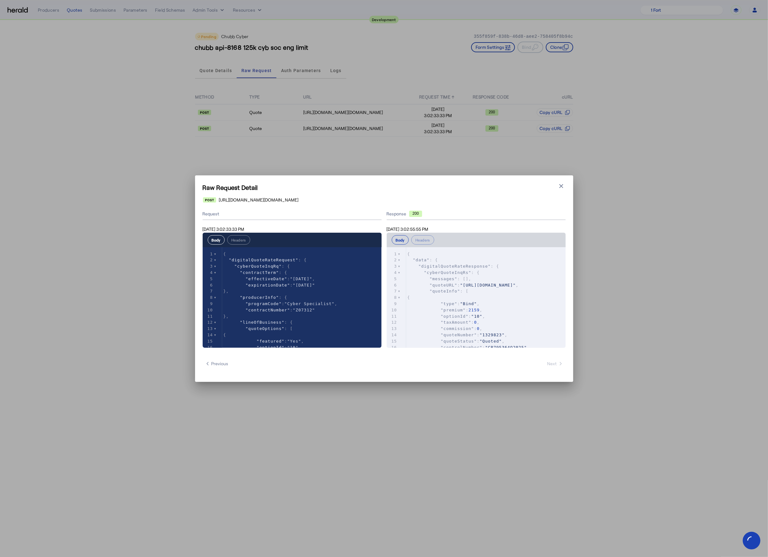
scroll to position [402, 0]
click at [491, 272] on pre "{" at bounding box center [485, 270] width 159 height 6
type input "****"
click at [472, 137] on div "Raw Request Detail Close modal [URL][DOMAIN_NAME][DOMAIN_NAME] Request [DATE] 3…" at bounding box center [384, 278] width 768 height 557
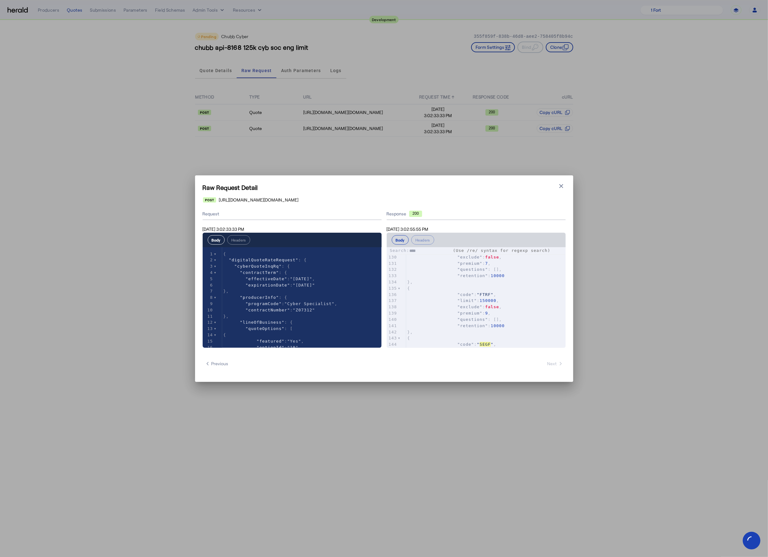
click at [557, 186] on button "Close modal" at bounding box center [561, 186] width 9 height 9
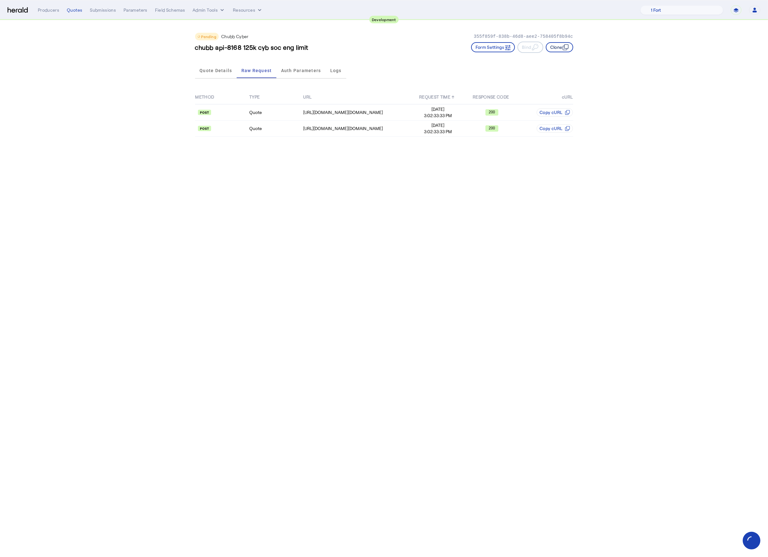
click at [553, 46] on button "Clone" at bounding box center [559, 47] width 27 height 10
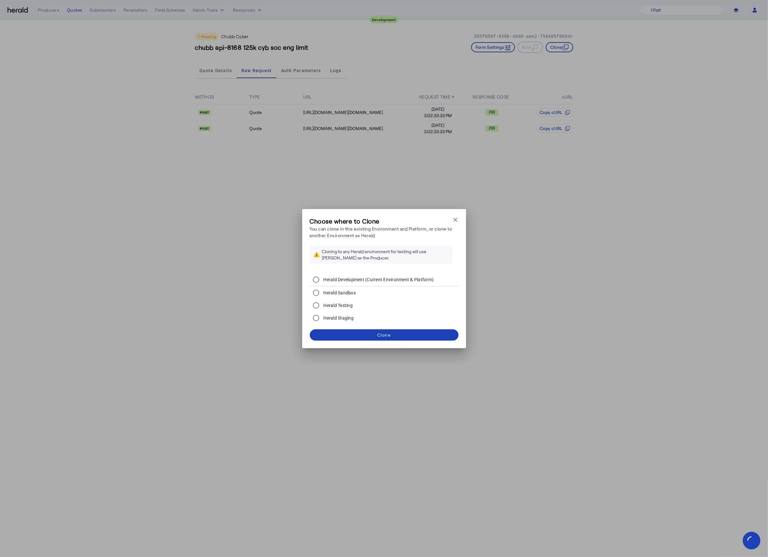
click at [158, 45] on div "Choose where to Clone You can clone in this existing Environment and Platform, …" at bounding box center [384, 278] width 768 height 557
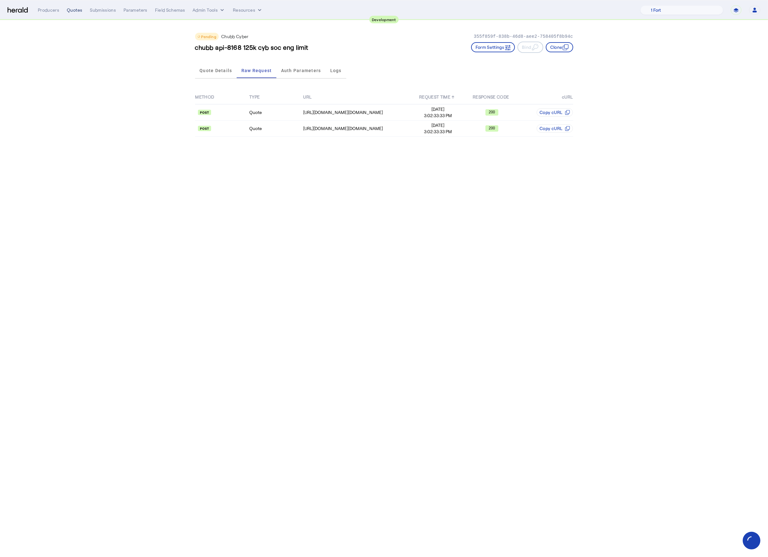
click at [71, 12] on div "Quotes" at bounding box center [74, 10] width 15 height 6
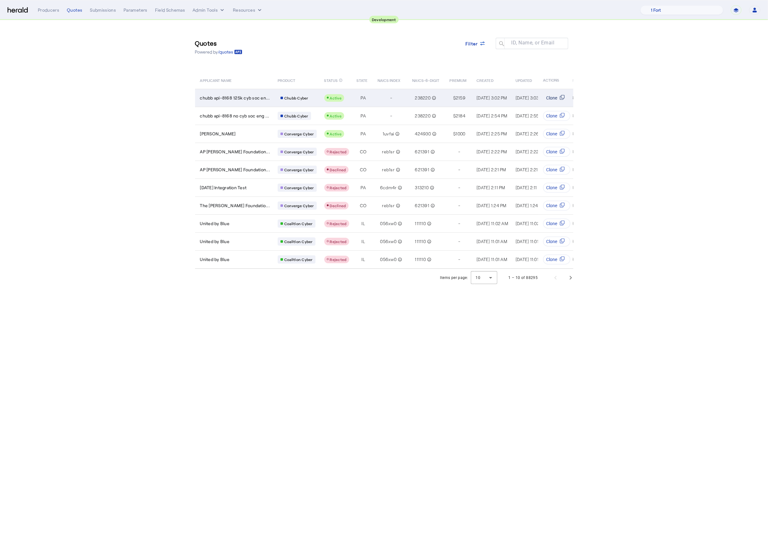
click at [556, 98] on span "Clone" at bounding box center [551, 98] width 11 height 6
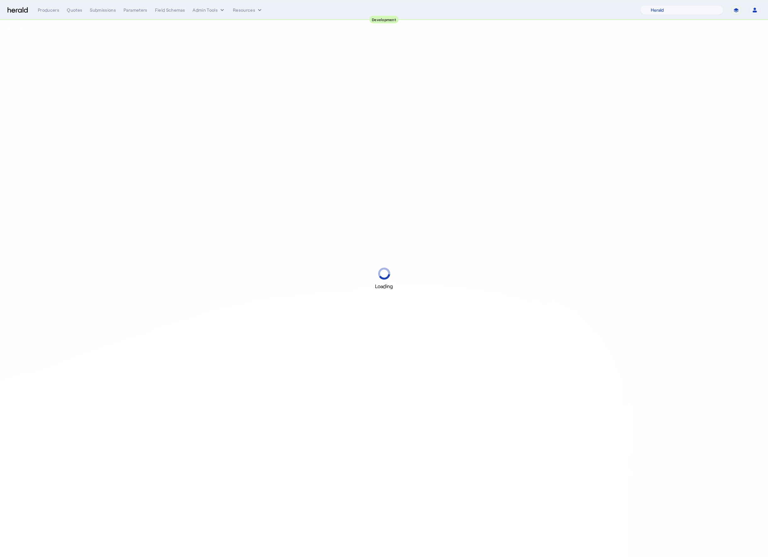
select select "pfm_2v8p_herald_api"
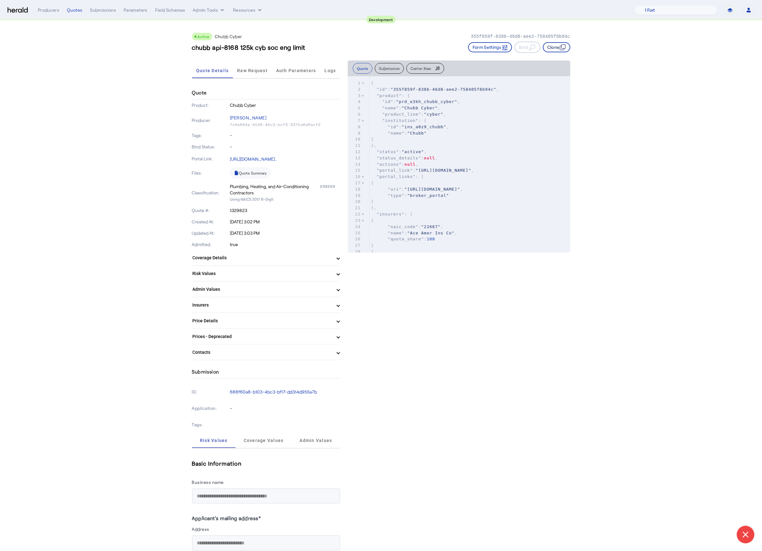
click at [564, 44] on icon "button" at bounding box center [562, 47] width 6 height 6
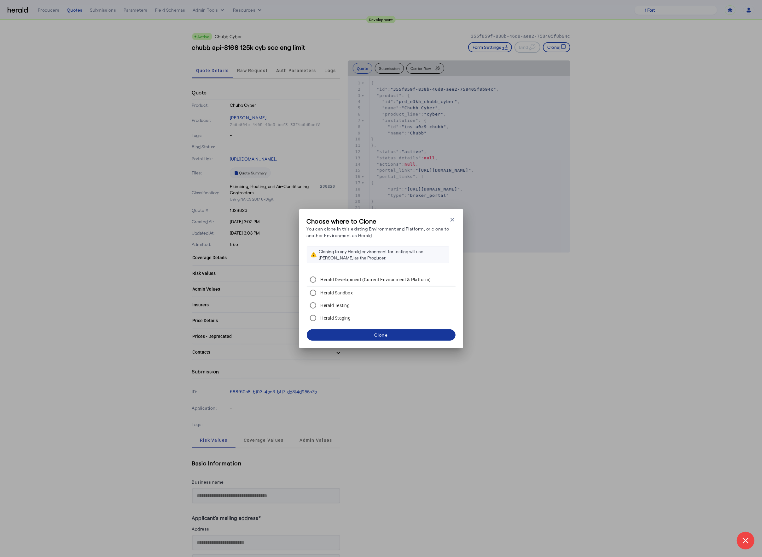
click at [368, 334] on span at bounding box center [381, 335] width 149 height 15
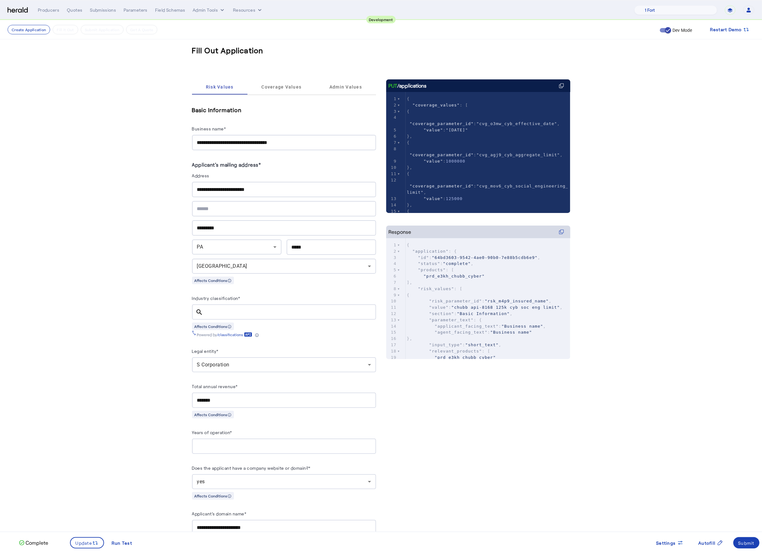
click at [245, 139] on input "**********" at bounding box center [284, 143] width 174 height 8
type input "**********"
click at [80, 541] on span "Update" at bounding box center [84, 543] width 17 height 7
click at [280, 88] on span "Coverage Values" at bounding box center [281, 87] width 40 height 4
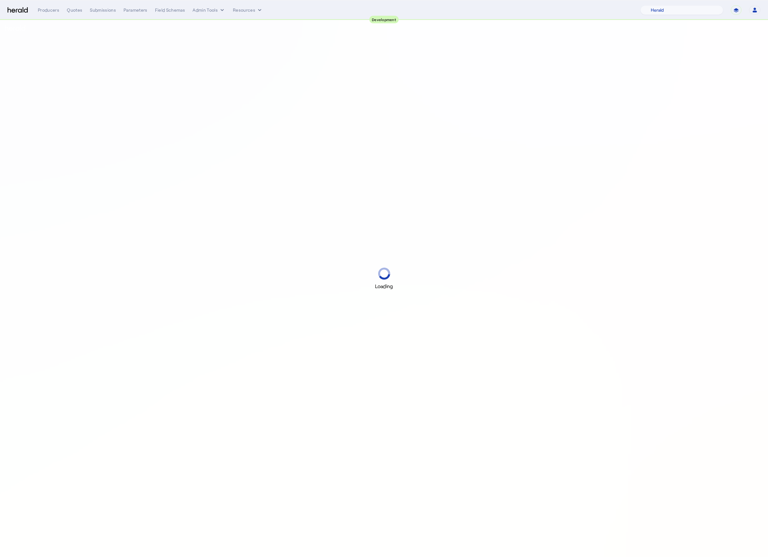
select select "pfm_2v8p_herald_api"
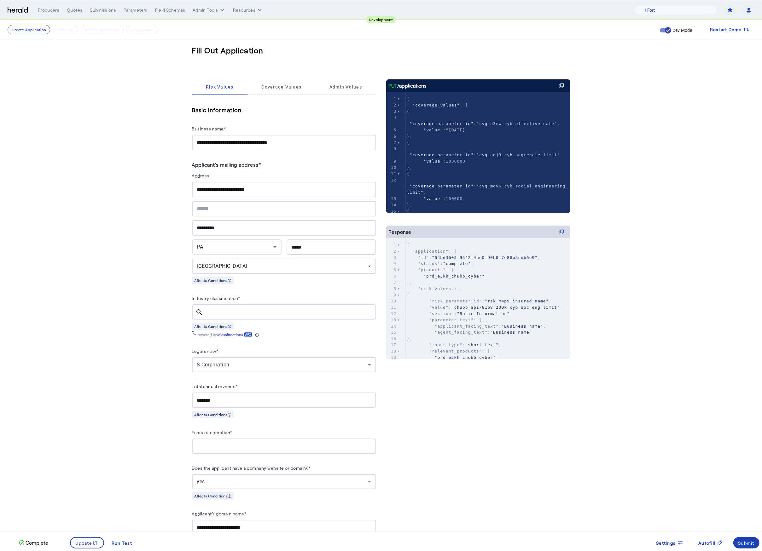
click at [482, 144] on pre "{" at bounding box center [488, 143] width 165 height 6
click at [504, 172] on pre "]," at bounding box center [488, 175] width 165 height 6
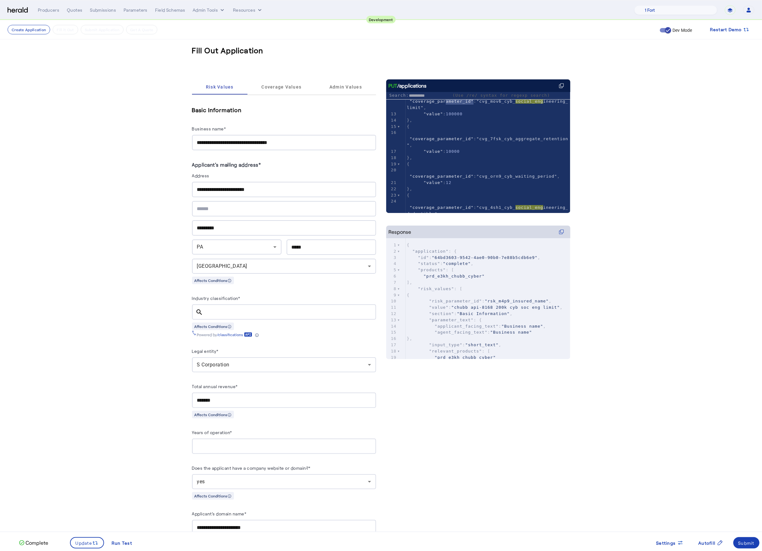
type input "**********"
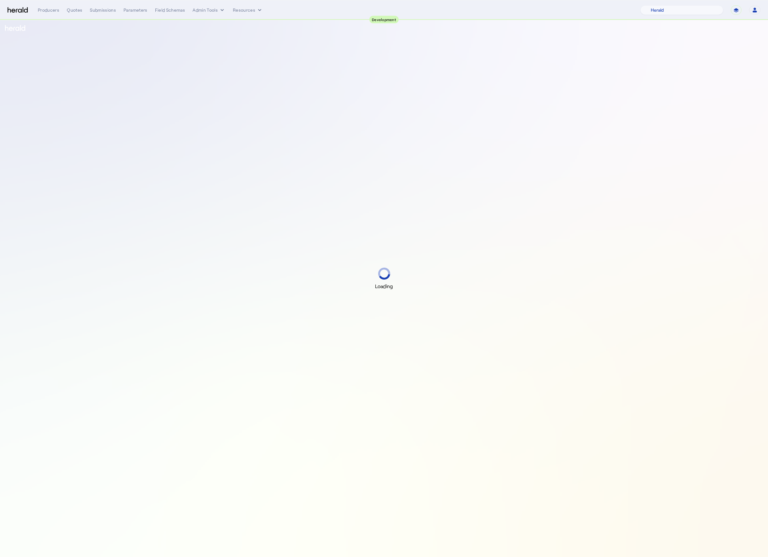
select select "pfm_2v8p_herald_api"
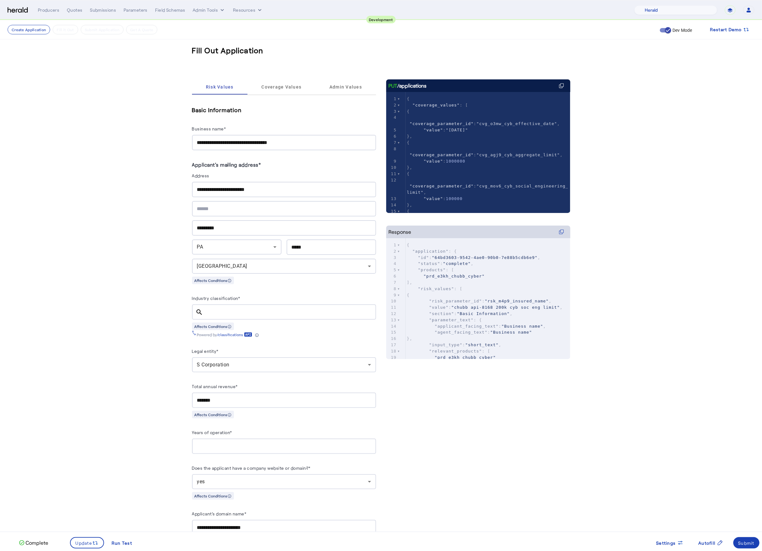
click at [500, 151] on pre ""coverage_parameter_id" : "cvg_agj9_cyb_aggregate_limit" ," at bounding box center [488, 152] width 165 height 13
paste input "**********"
type input "**********"
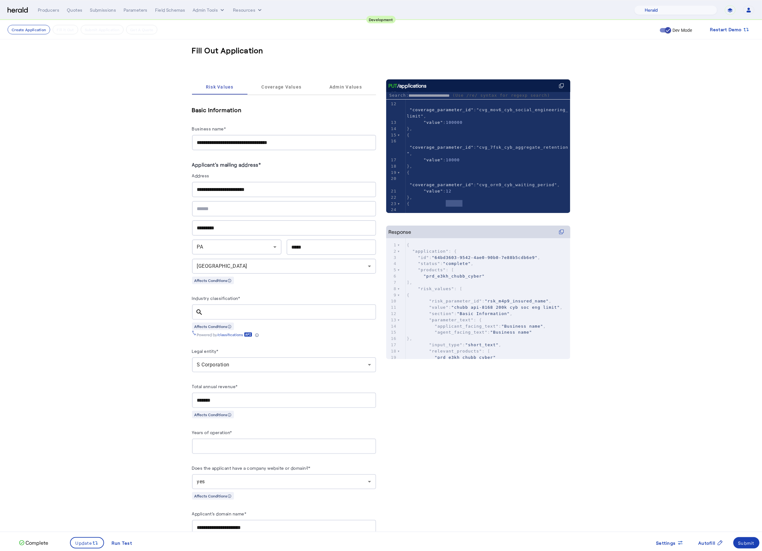
scroll to position [0, 0]
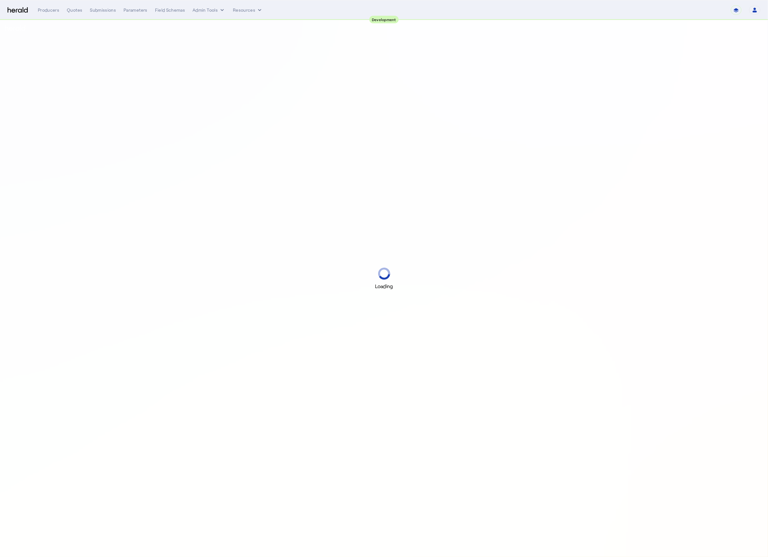
select select "pfm_2v8p_herald_api"
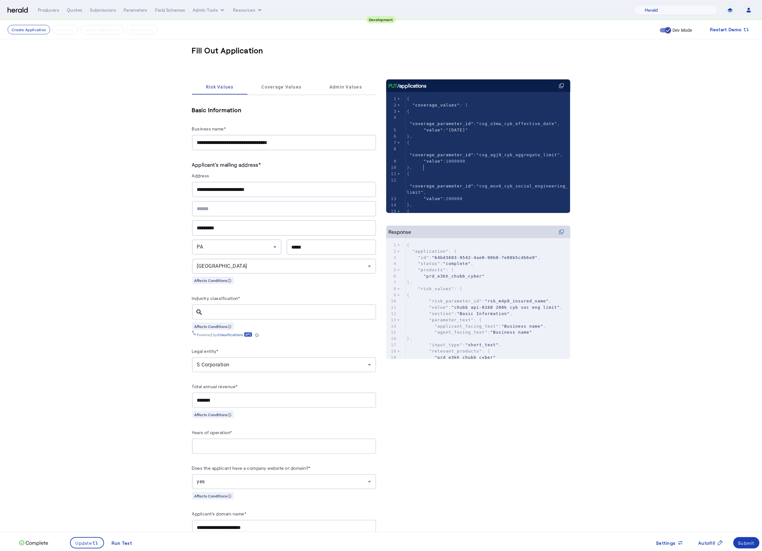
click at [521, 167] on pre "}," at bounding box center [488, 168] width 165 height 6
click at [526, 172] on pre "}," at bounding box center [488, 175] width 165 height 6
type input "**********"
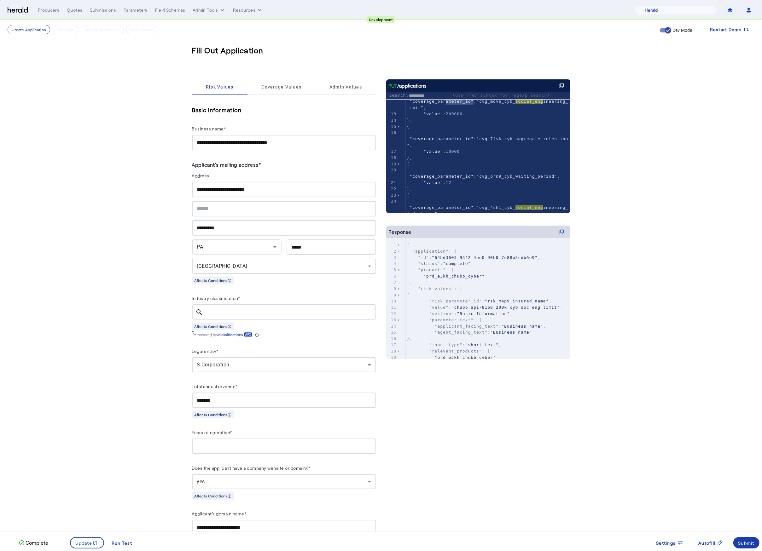
type textarea "**********"
click at [734, 541] on span at bounding box center [746, 542] width 26 height 15
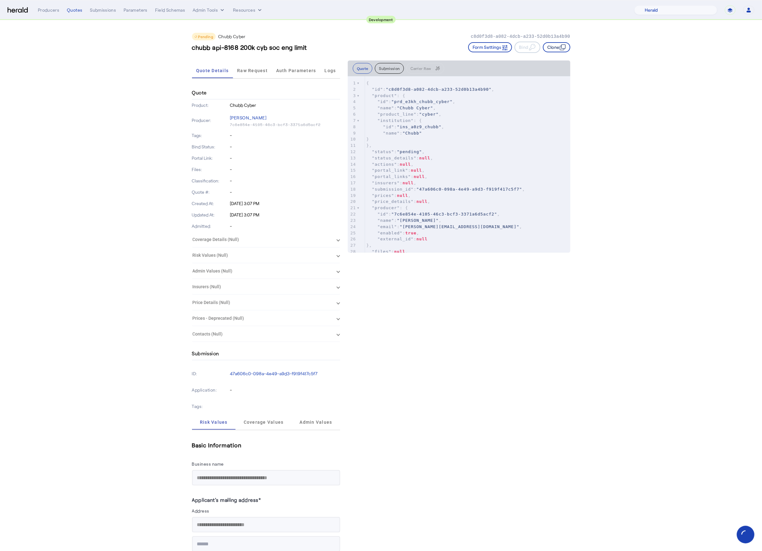
click at [559, 49] on button "Clone" at bounding box center [556, 47] width 27 height 10
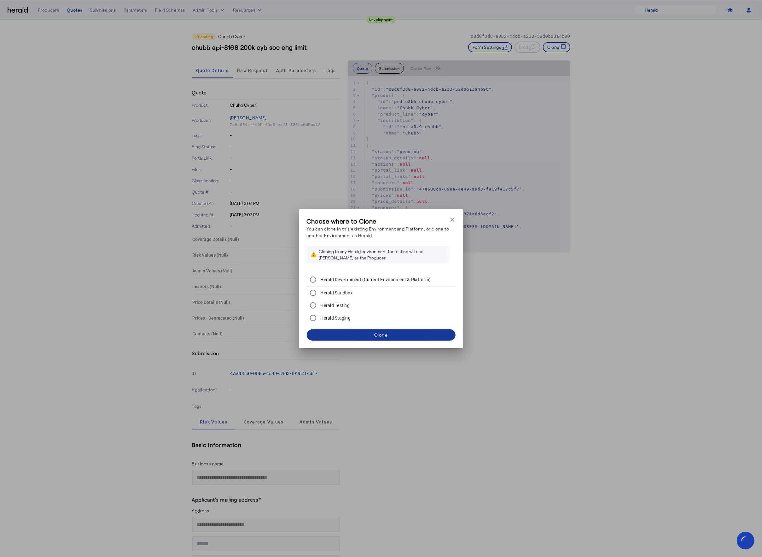
click at [364, 336] on span at bounding box center [381, 335] width 149 height 15
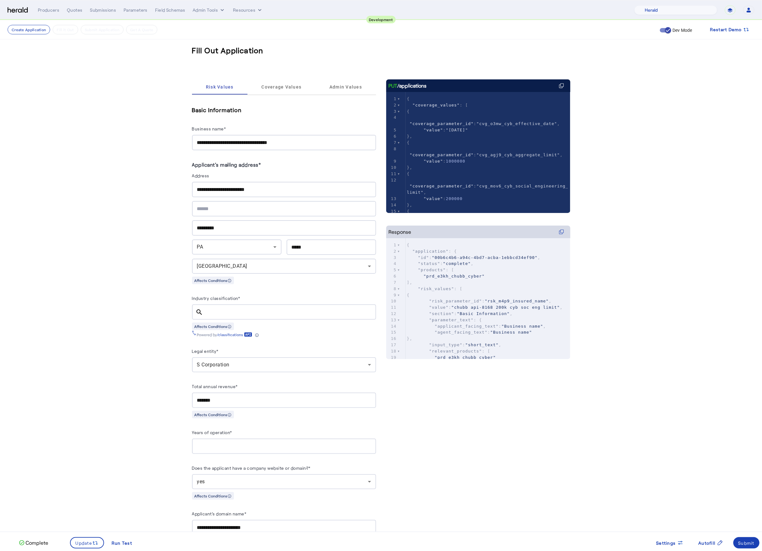
click at [242, 144] on input "**********" at bounding box center [284, 143] width 174 height 8
type input "**********"
click at [86, 545] on span "Update" at bounding box center [84, 543] width 17 height 7
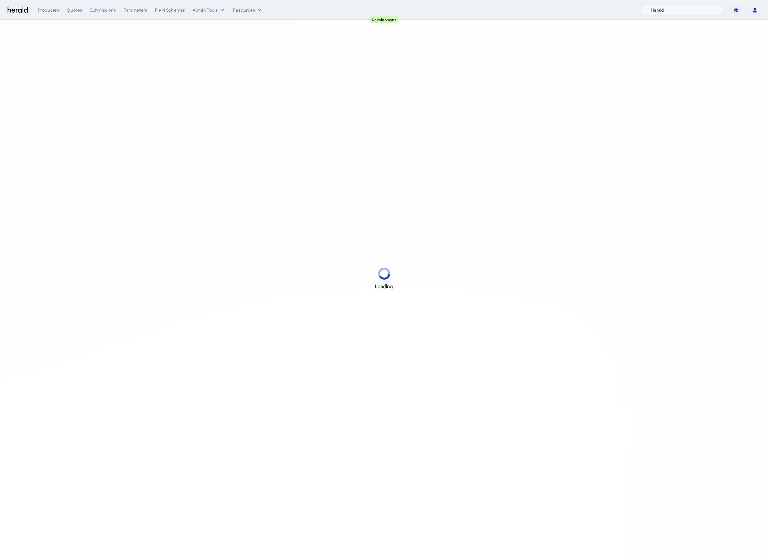
select select "pfm_2v8p_herald_api"
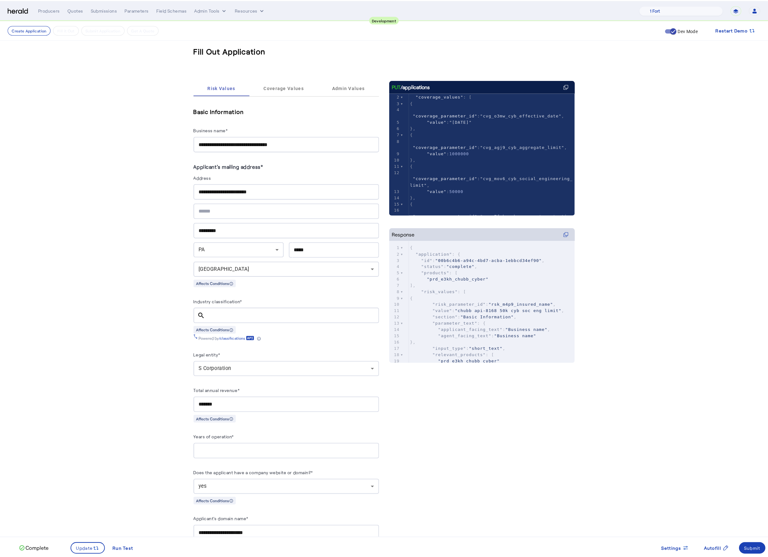
scroll to position [67, 0]
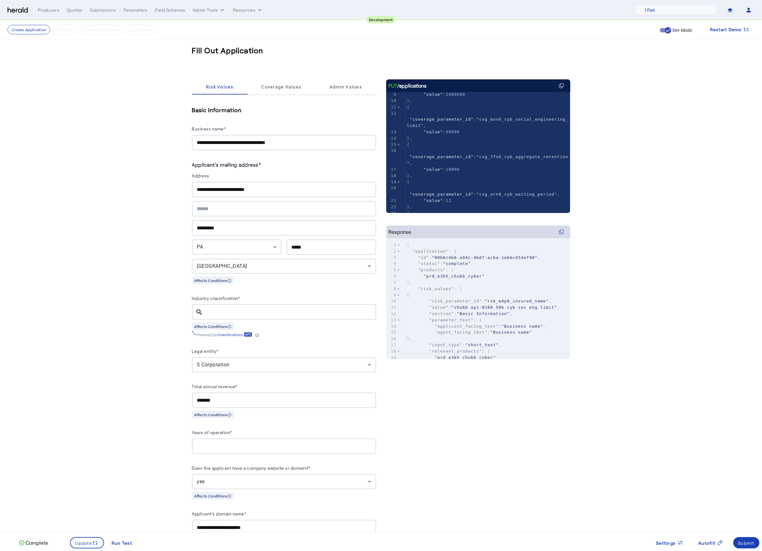
click at [501, 154] on span ""cvg_7fsk_cyb_aggregate_retention"" at bounding box center [487, 159] width 161 height 11
click at [738, 540] on div "Submit" at bounding box center [746, 543] width 16 height 7
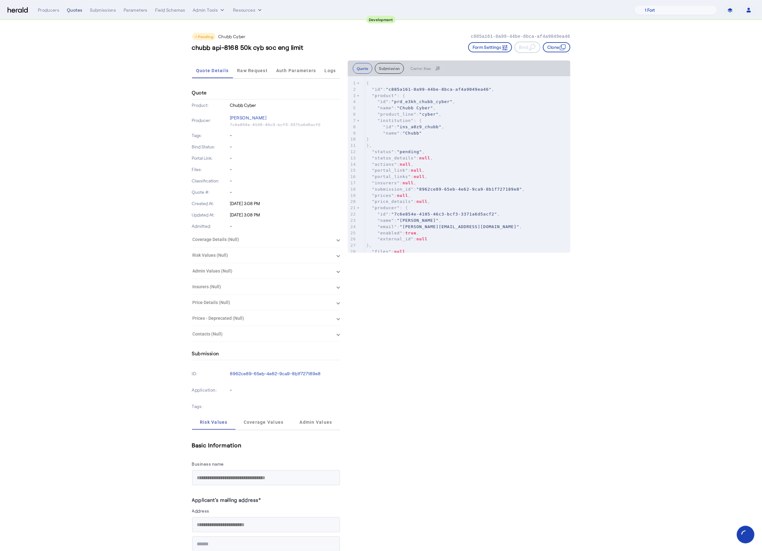
click at [72, 9] on div "Quotes" at bounding box center [74, 10] width 15 height 6
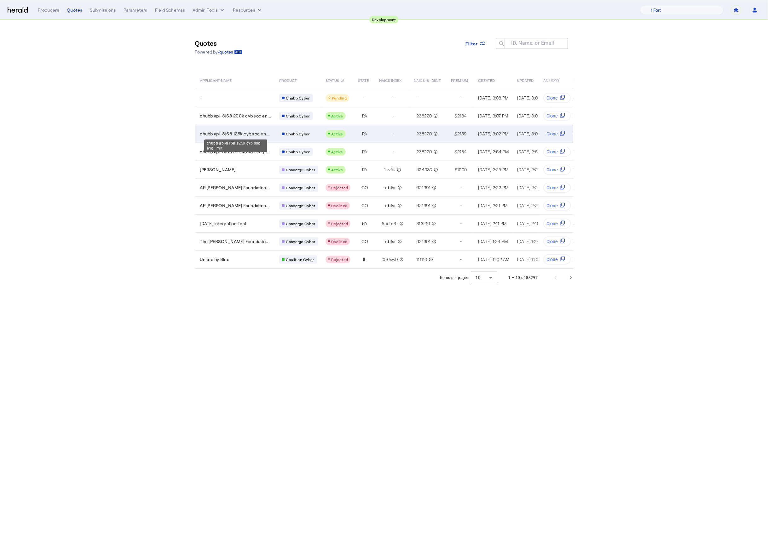
click at [262, 131] on span "chubb api-8168 125k cyb soc en..." at bounding box center [235, 134] width 70 height 6
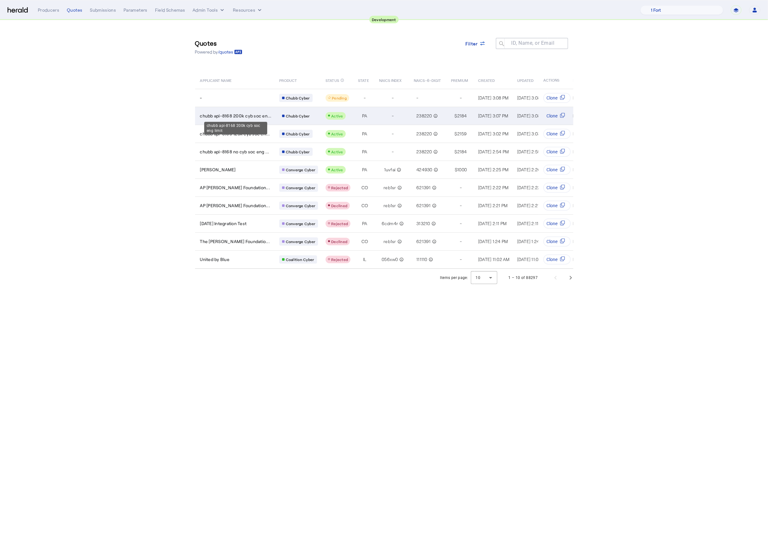
click at [240, 115] on span "chubb api-8168 200k cyb soc en..." at bounding box center [236, 116] width 72 height 6
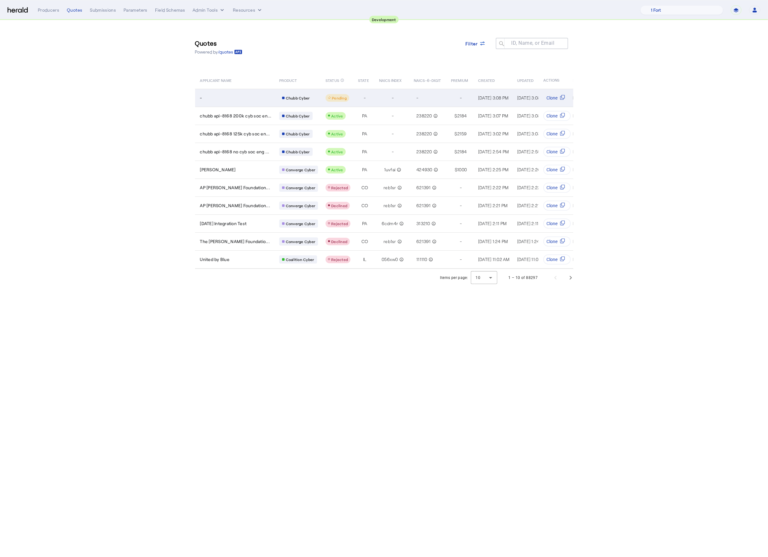
click at [235, 100] on div "-" at bounding box center [236, 98] width 72 height 6
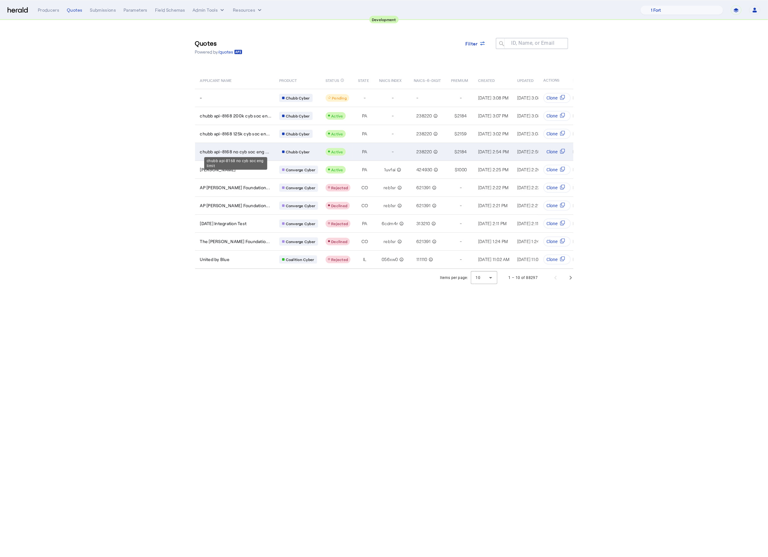
click at [248, 149] on span "chubb api-8168 no cyb soc eng ..." at bounding box center [234, 152] width 69 height 6
click at [218, 151] on span "chubb api-8168 no cyb soc eng ..." at bounding box center [234, 152] width 69 height 6
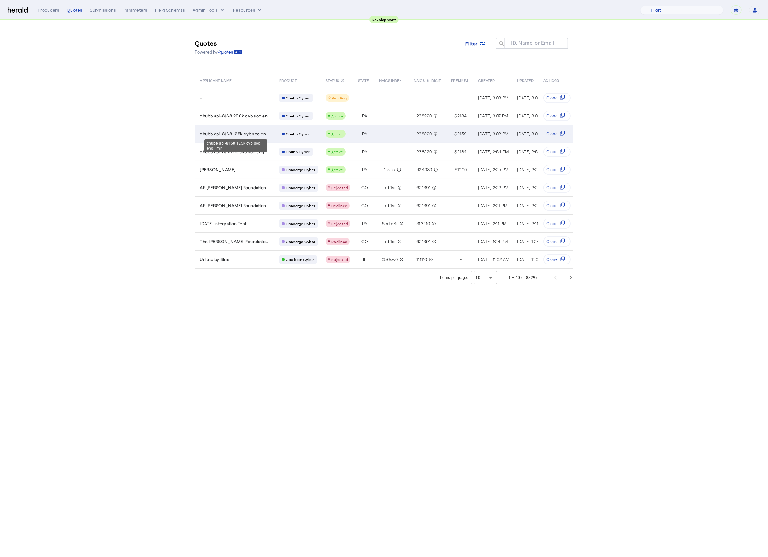
click at [247, 131] on span "chubb api-8168 125k cyb soc en..." at bounding box center [235, 134] width 70 height 6
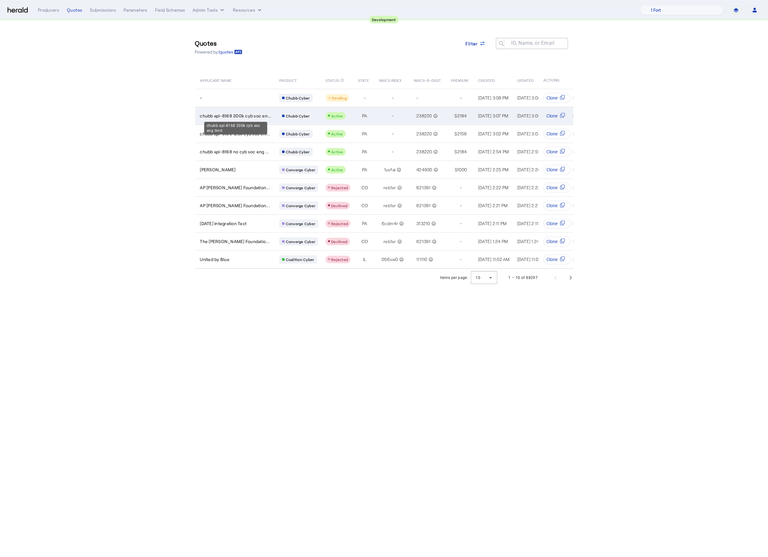
click at [266, 116] on span "chubb api-8168 200k cyb soc en..." at bounding box center [236, 116] width 72 height 6
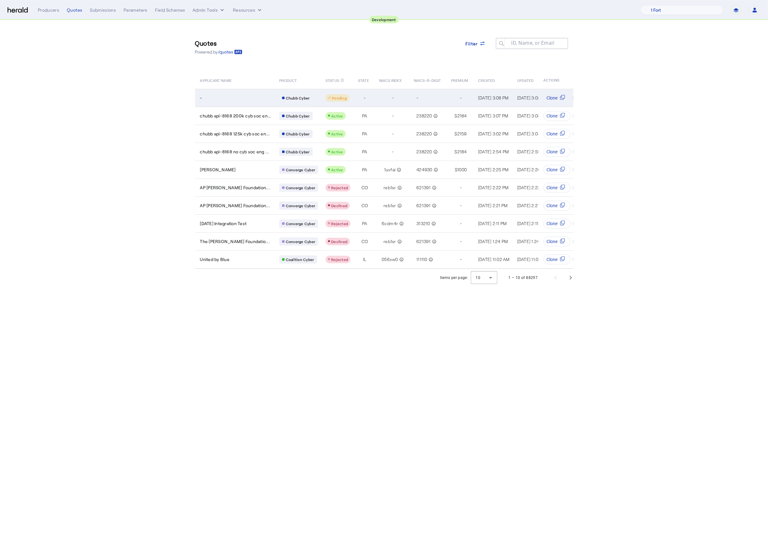
click at [241, 98] on div "-" at bounding box center [236, 98] width 72 height 6
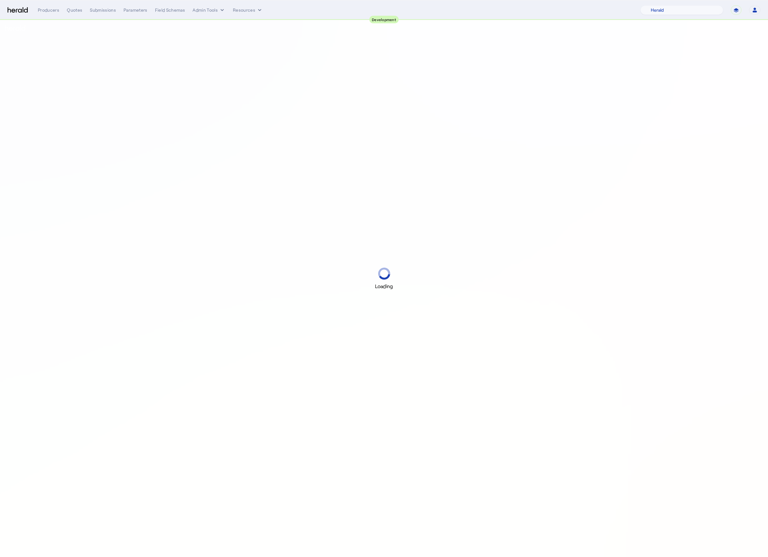
select select "pfm_2v8p_herald_api"
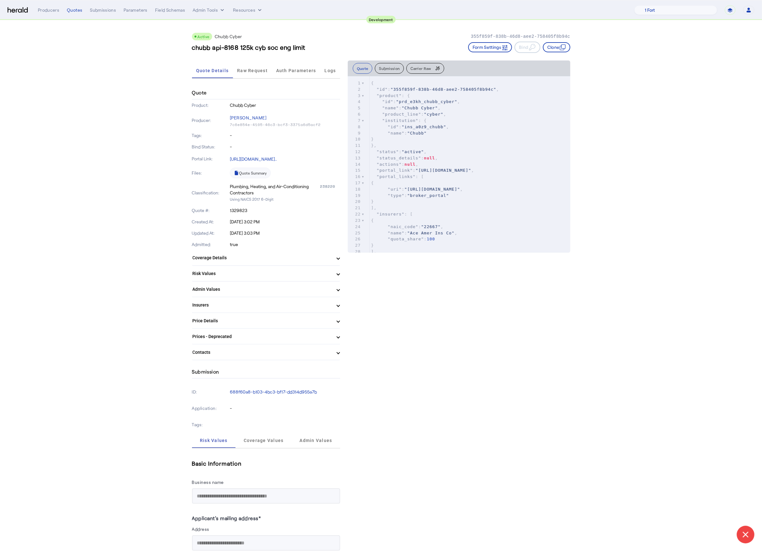
click at [428, 67] on span "Carrier Raw" at bounding box center [420, 68] width 20 height 4
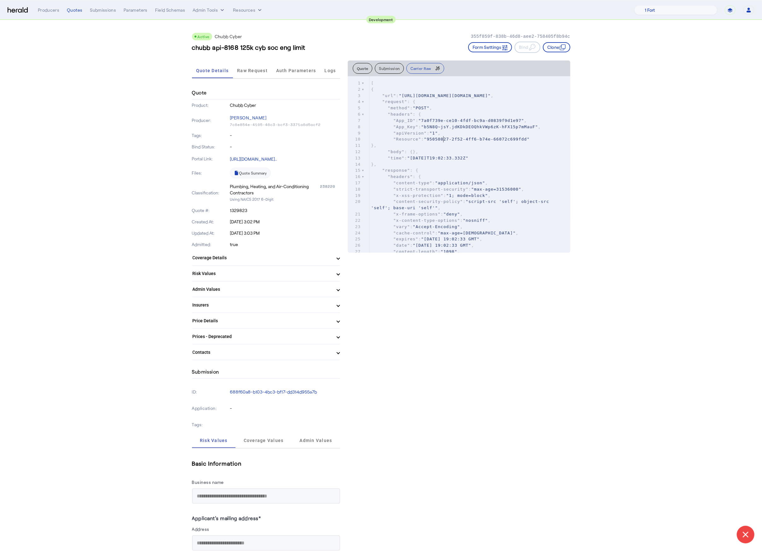
click at [462, 136] on pre ""apiVersion" : "1" ," at bounding box center [470, 133] width 200 height 6
type input "****"
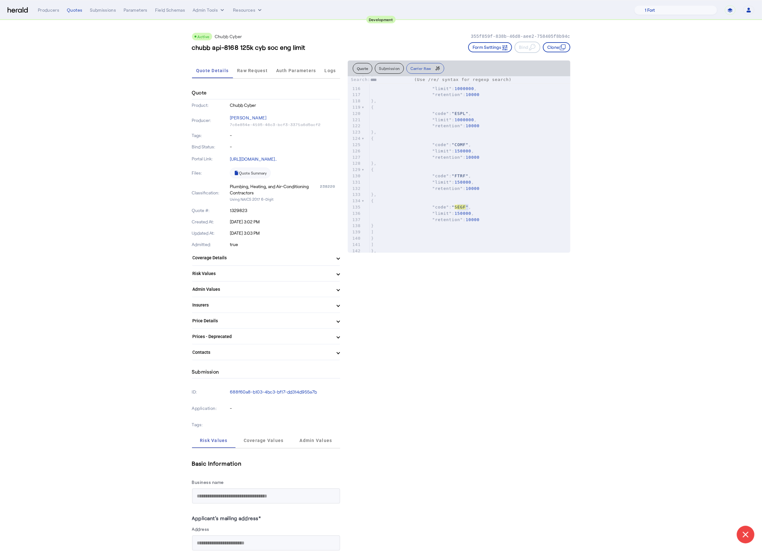
scroll to position [828, 0]
click at [325, 259] on mat-panel-title "Coverage Details" at bounding box center [262, 258] width 139 height 7
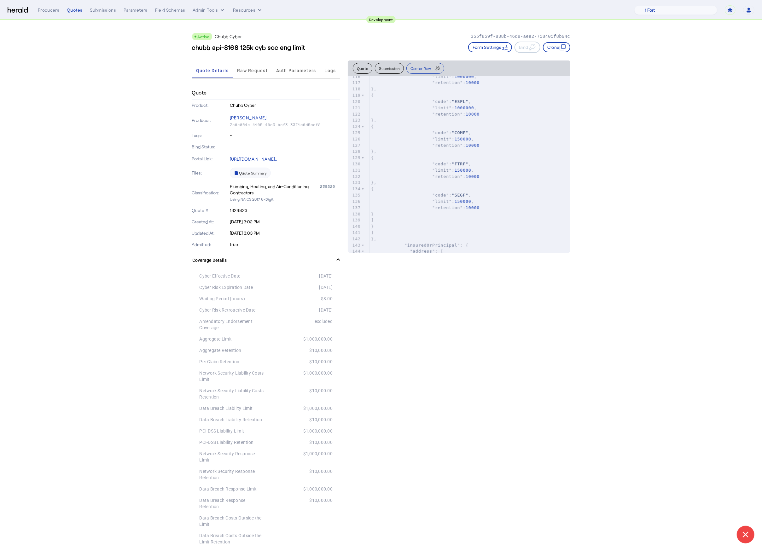
click at [340, 257] on mat-expansion-panel-header "Coverage Details" at bounding box center [266, 260] width 148 height 20
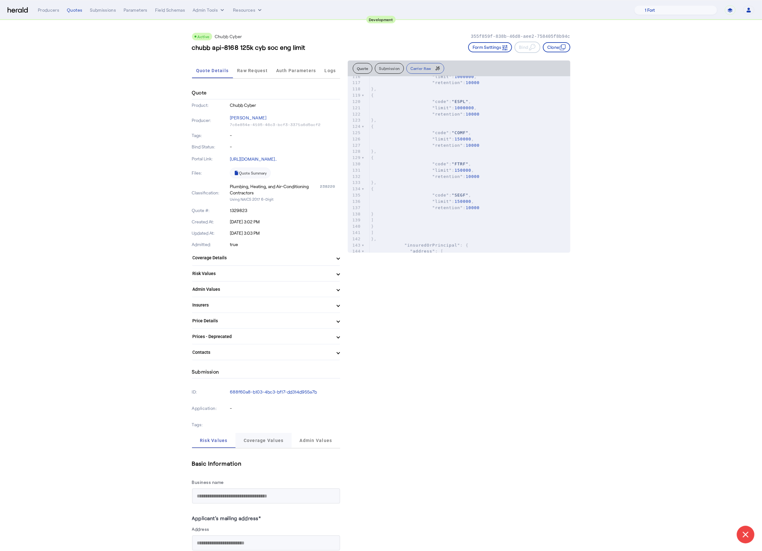
click at [269, 438] on span "Coverage Values" at bounding box center [264, 440] width 40 height 4
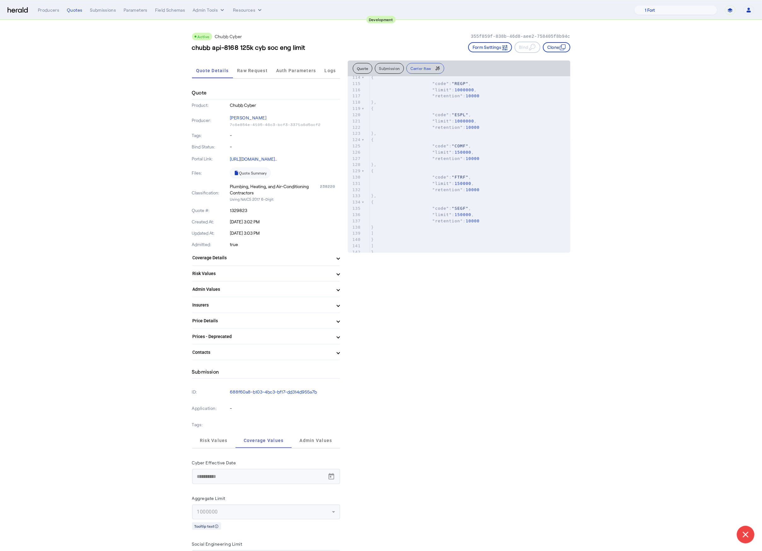
scroll to position [821, 0]
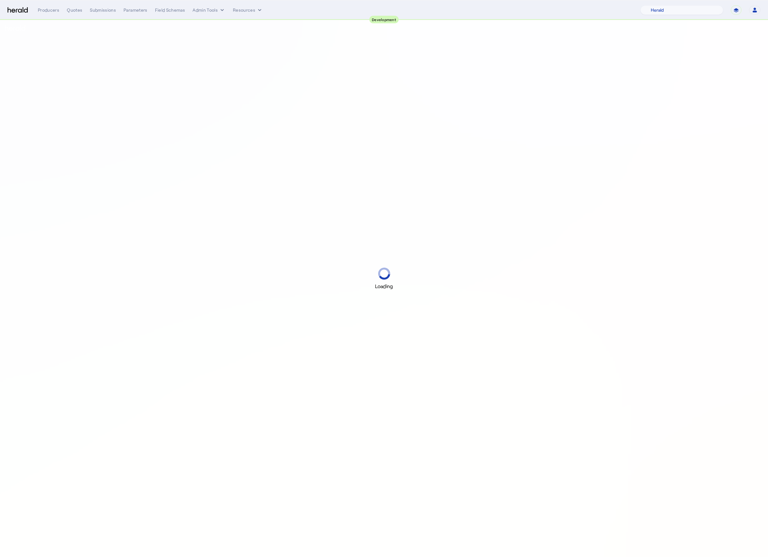
select select "pfm_2v8p_herald_api"
click at [319, 8] on div "Producers Quotes Submissions Parameters Field Schemas Admin Tools Resources" at bounding box center [339, 10] width 603 height 6
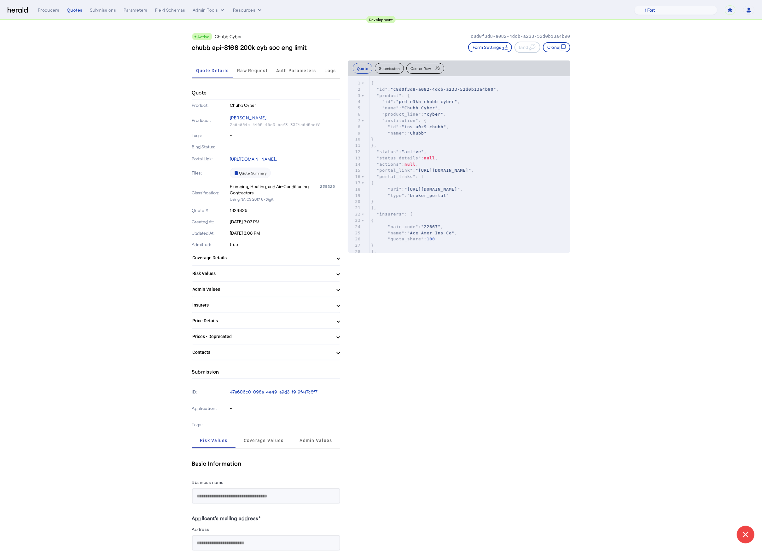
click at [420, 65] on button "Carrier Raw" at bounding box center [425, 68] width 38 height 11
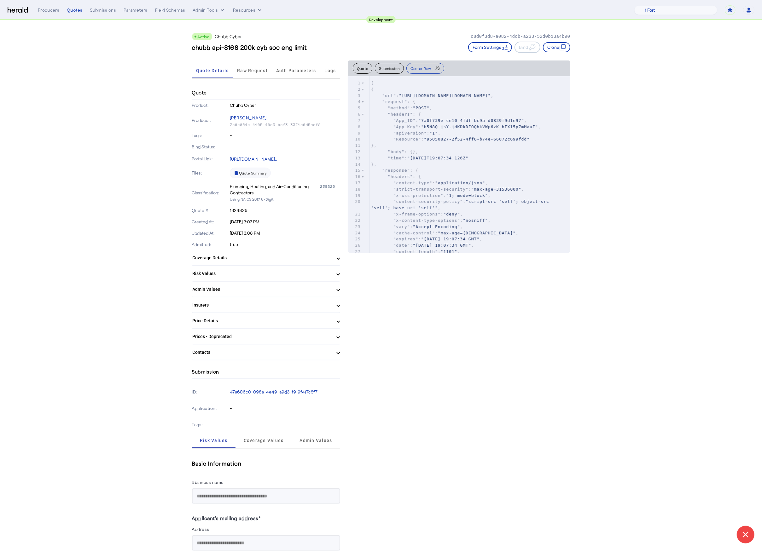
click at [439, 111] on pre ""method" : "POST" ," at bounding box center [470, 108] width 200 height 6
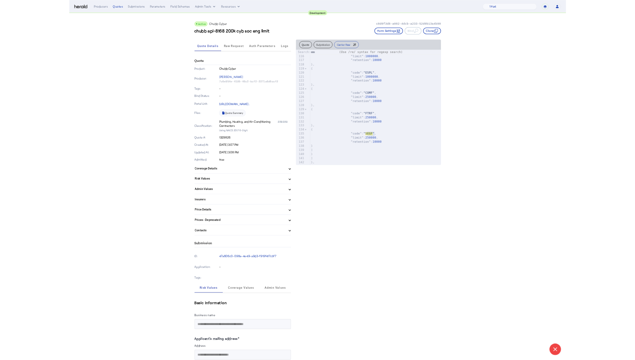
scroll to position [834, 0]
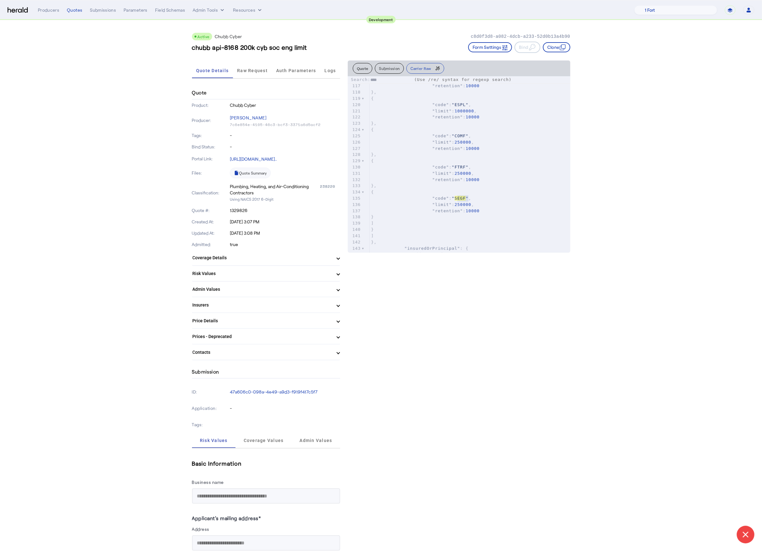
type input "****"
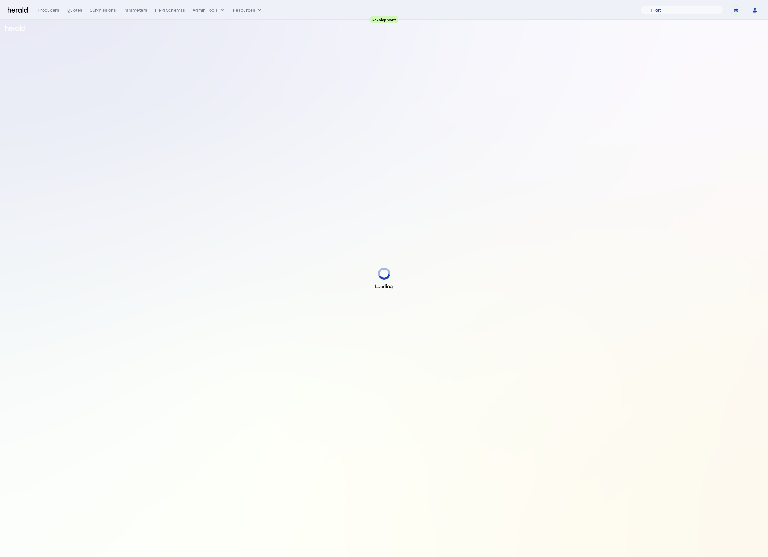
click at [526, 60] on div "Loading" at bounding box center [384, 278] width 768 height 557
click at [532, 59] on div "Loading" at bounding box center [384, 278] width 768 height 557
select select "pfm_2v8p_herald_api"
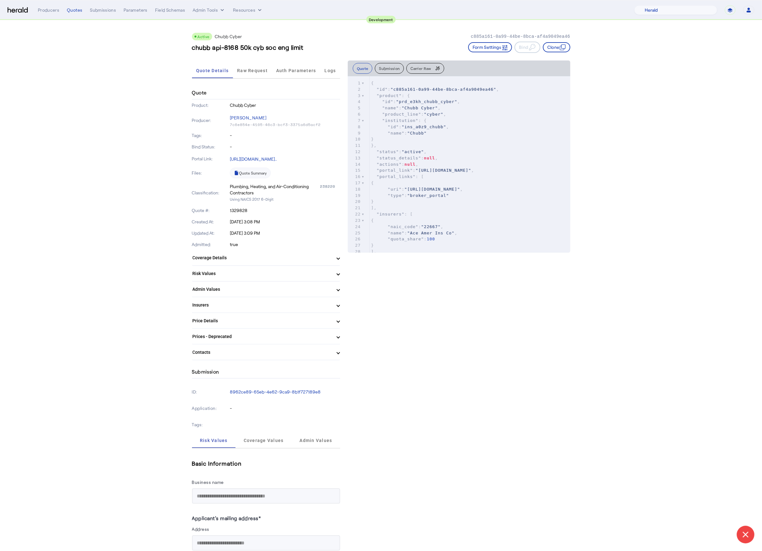
click at [421, 69] on span "Carrier Raw" at bounding box center [420, 68] width 20 height 4
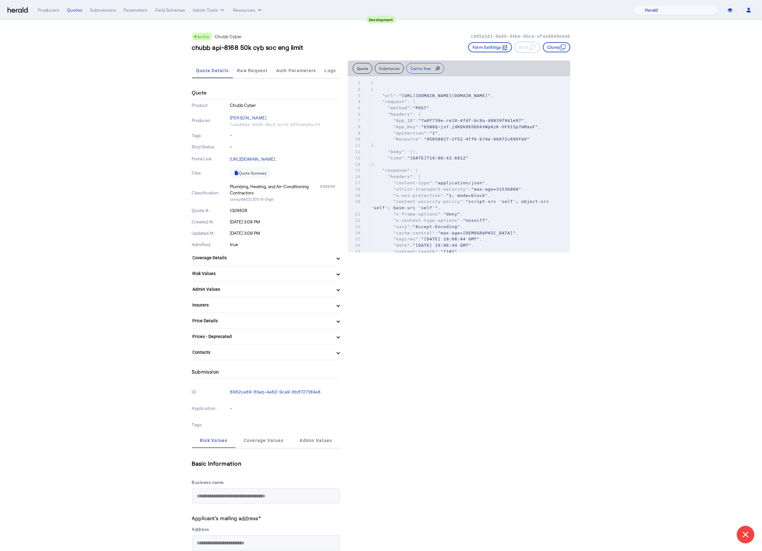
click at [455, 136] on pre ""apiVersion" : "1" ," at bounding box center [470, 133] width 200 height 6
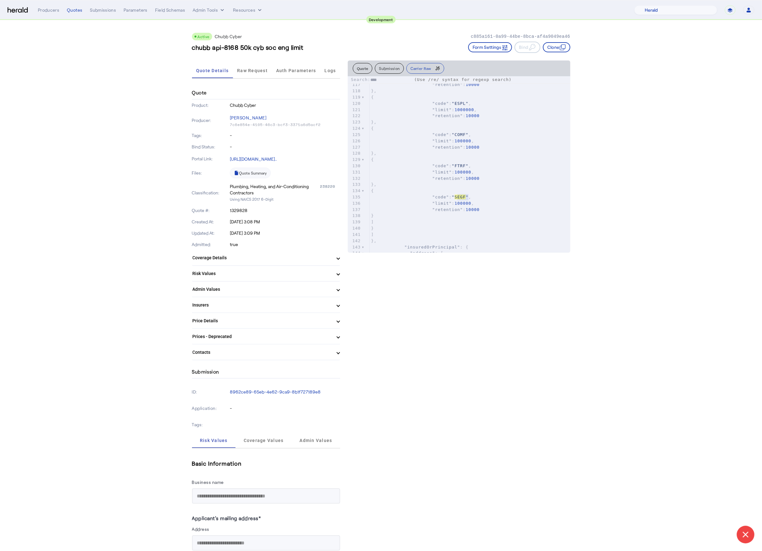
scroll to position [835, 0]
type input "****"
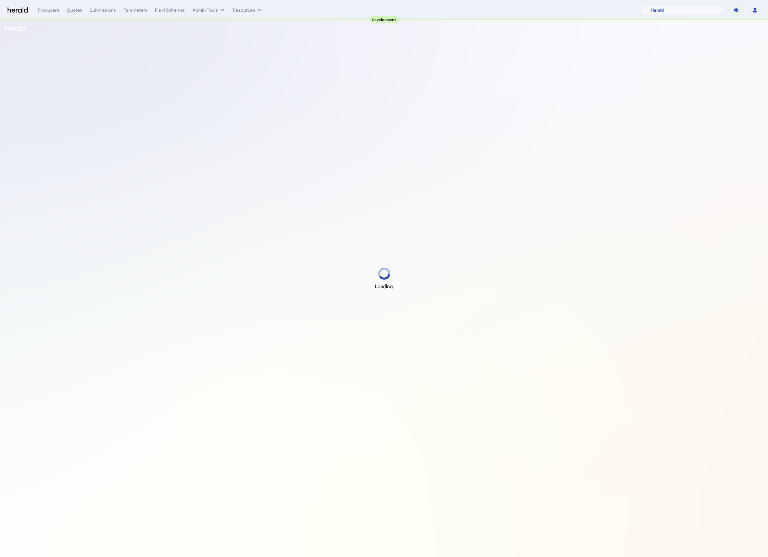
select select "pfm_2v8p_herald_api"
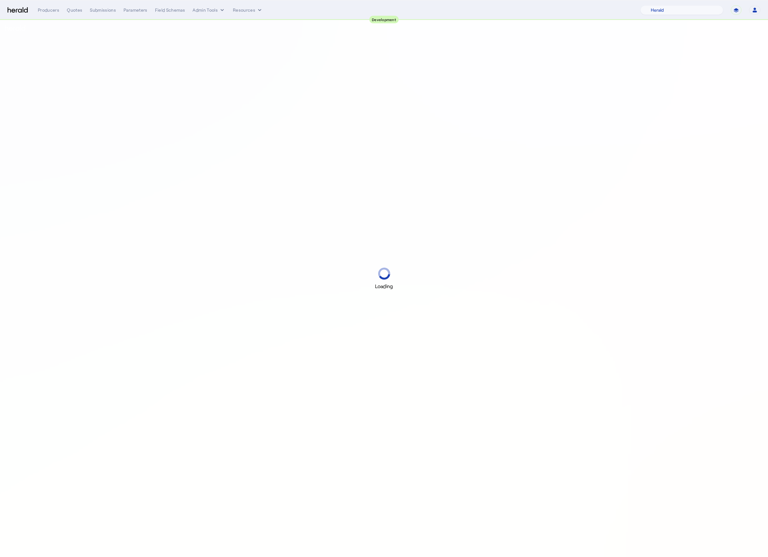
select select "pfm_2v8p_herald_api"
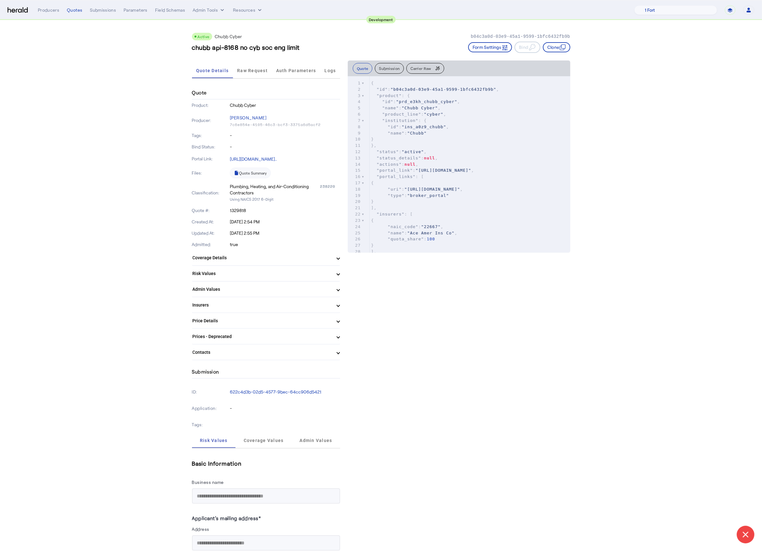
click at [423, 65] on button "Carrier Raw" at bounding box center [425, 68] width 38 height 11
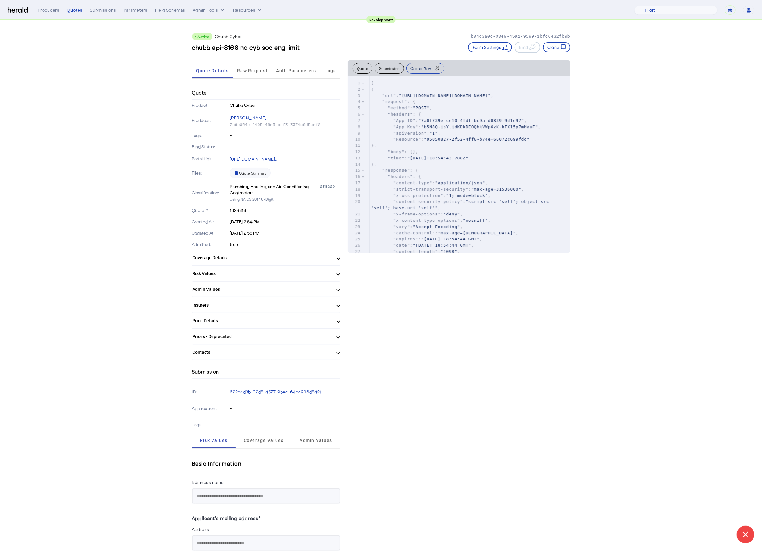
click at [425, 70] on span "Carrier Raw" at bounding box center [420, 68] width 20 height 4
click at [468, 129] on span ""b5N8Q~jsY.jdKDkDEOQhkVWp6zK-hFX15p7mMauF"" at bounding box center [479, 126] width 117 height 5
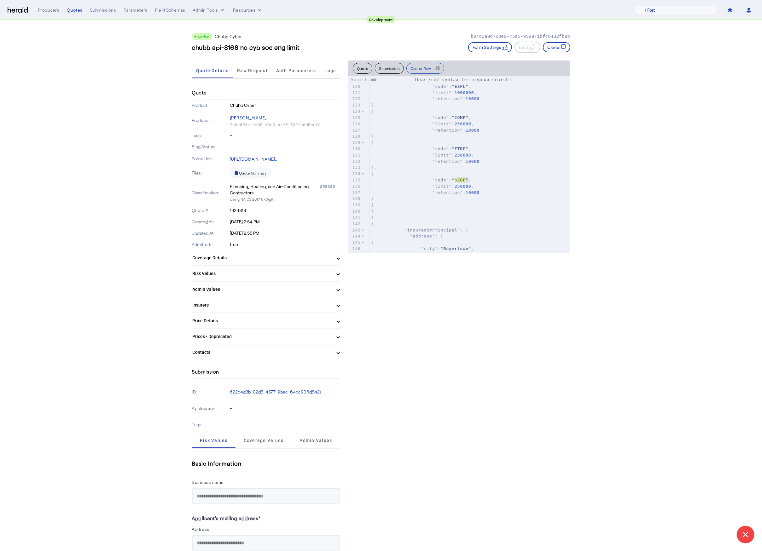
type input "****"
click at [370, 66] on button "Quote" at bounding box center [363, 68] width 20 height 11
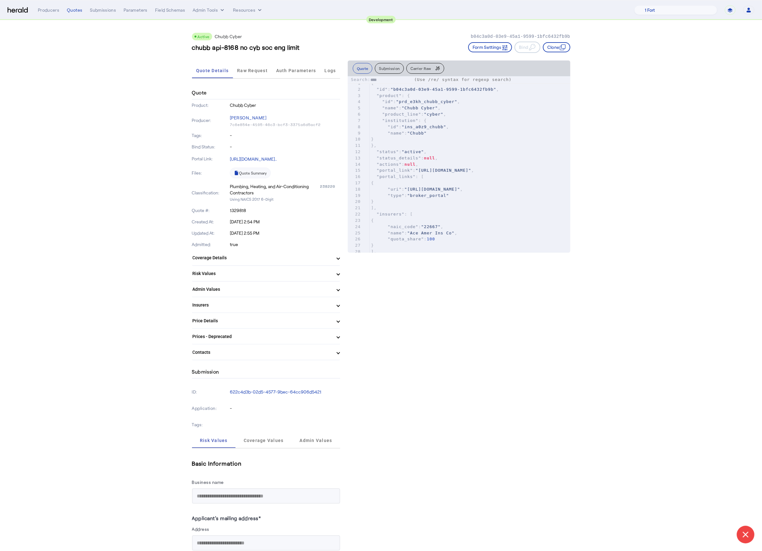
click at [459, 114] on pre ""product_line" : "cyber" ," at bounding box center [470, 114] width 200 height 6
paste input "**********"
type input "**********"
type textarea "**"
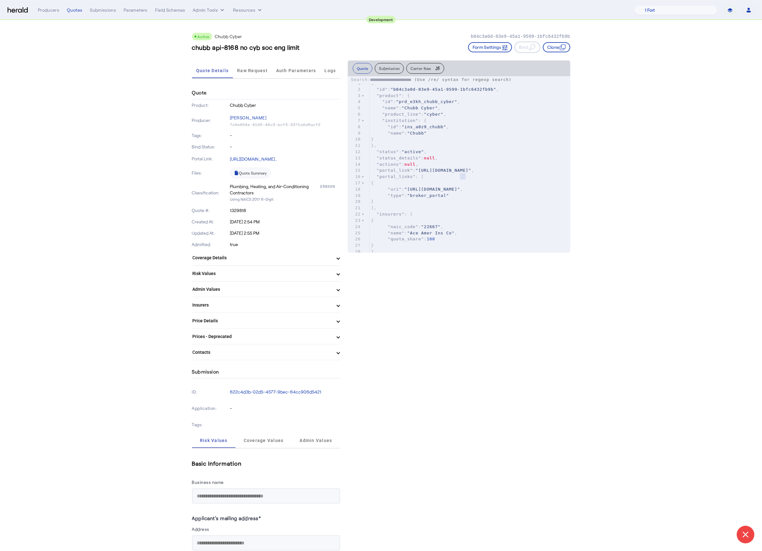
click at [394, 68] on button "Submission" at bounding box center [389, 68] width 29 height 11
click at [454, 125] on pre ""status" : "active"" at bounding box center [468, 127] width 203 height 6
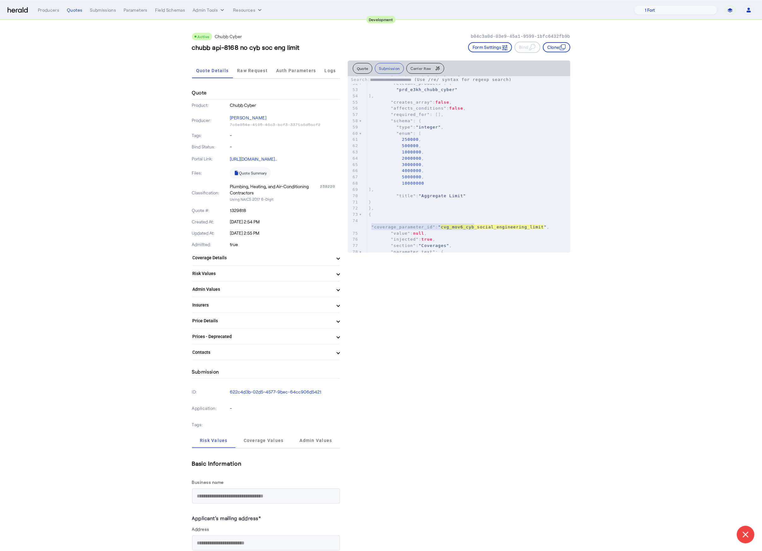
scroll to position [426, 0]
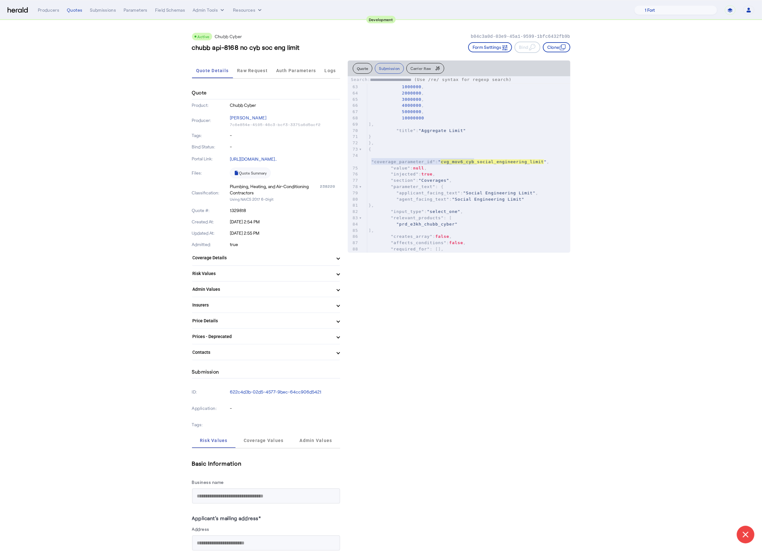
type input "**********"
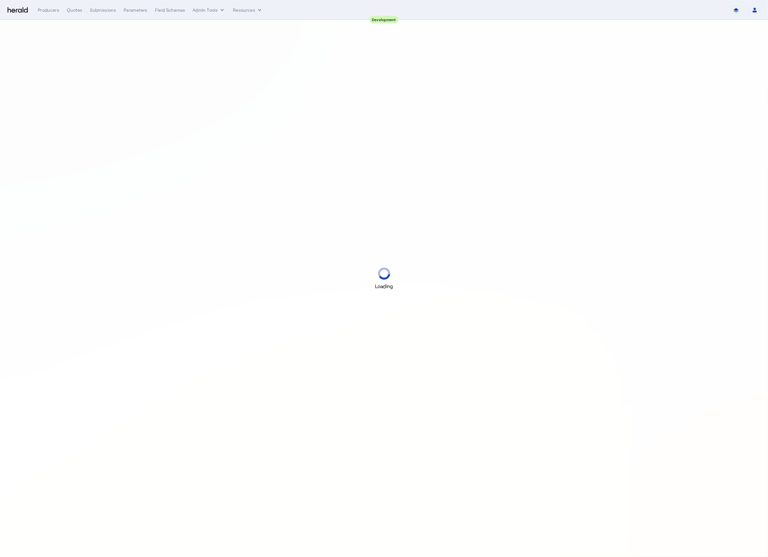
select select "pfm_2v8p_herald_api"
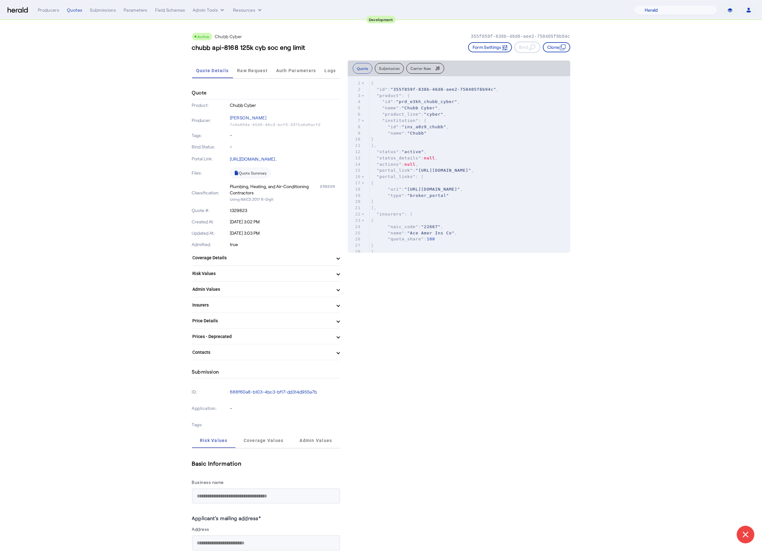
click at [393, 65] on button "Submission" at bounding box center [389, 68] width 29 height 11
click at [433, 100] on pre ""quote_previews" : [" at bounding box center [468, 102] width 203 height 6
type input "**********"
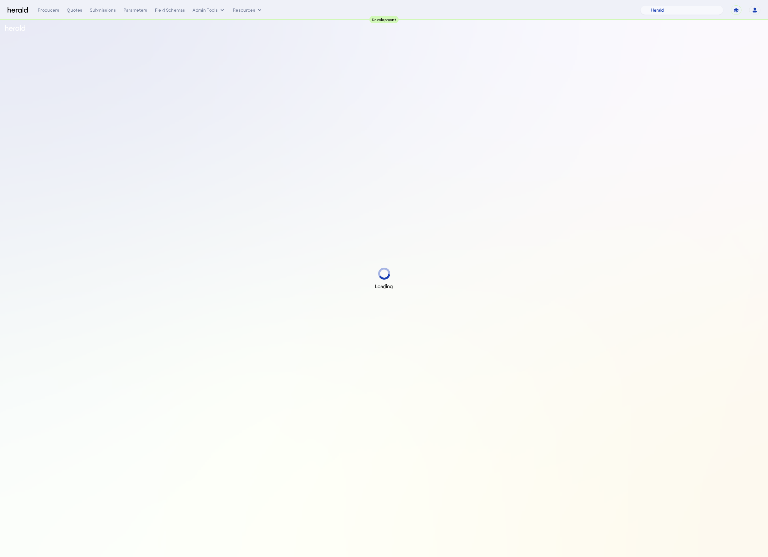
select select "pfm_2v8p_herald_api"
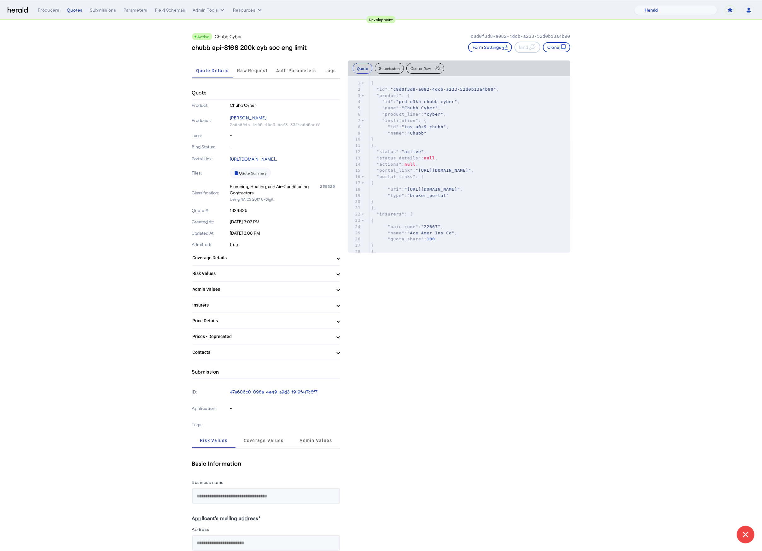
click at [432, 65] on button "Carrier Raw" at bounding box center [425, 68] width 38 height 11
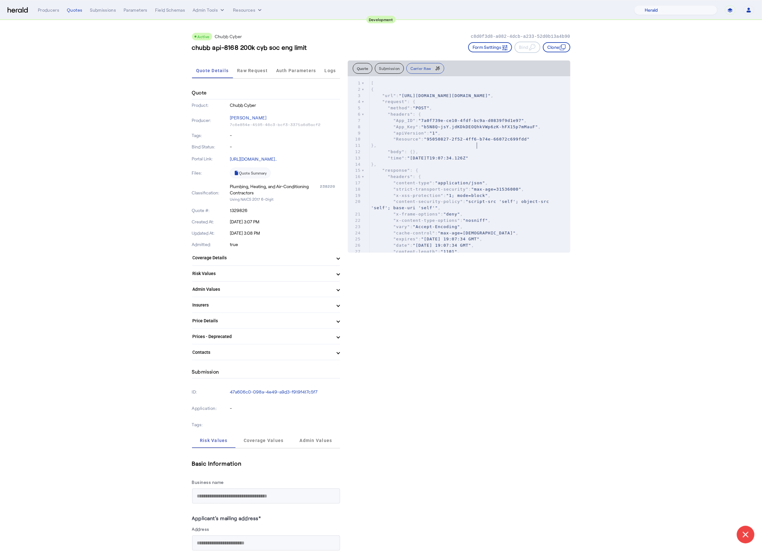
click at [481, 141] on span ""95050827-2f52-4ff6-b74e-66072c699fdd"" at bounding box center [477, 139] width 106 height 5
type input "**********"
click at [390, 71] on button "Submission" at bounding box center [389, 68] width 29 height 11
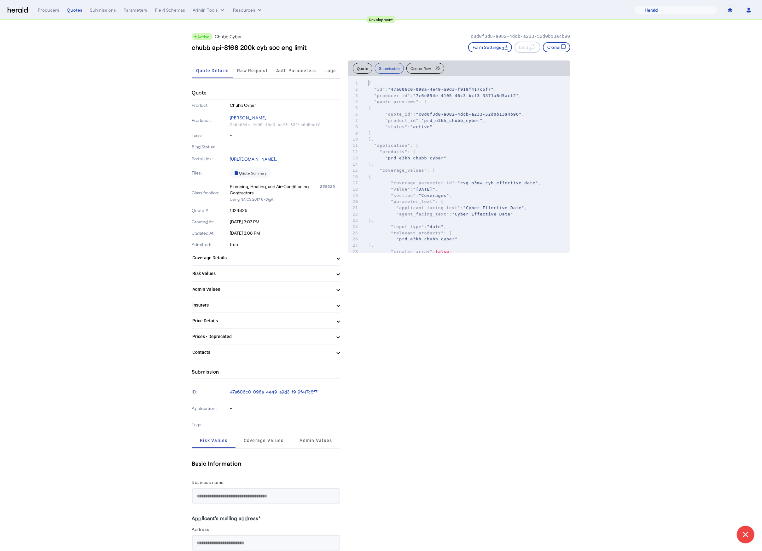
click at [425, 95] on span ""7c6e854e-4105-46c3-bcf3-3371a6d5acf2"" at bounding box center [466, 95] width 106 height 5
type input "*"
type input "**********"
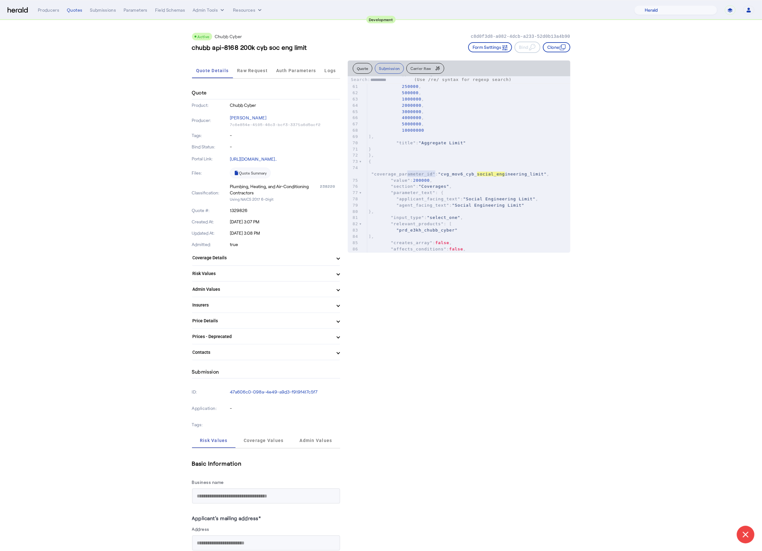
scroll to position [396, 0]
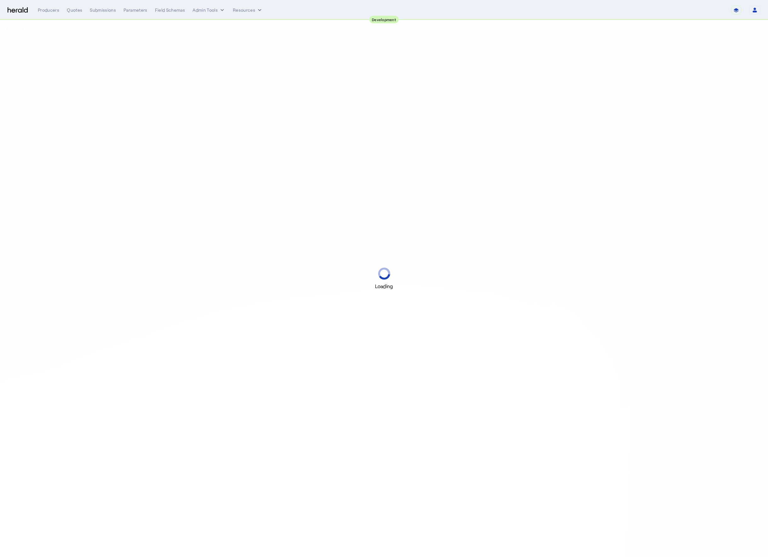
select select "pfm_2v8p_herald_api"
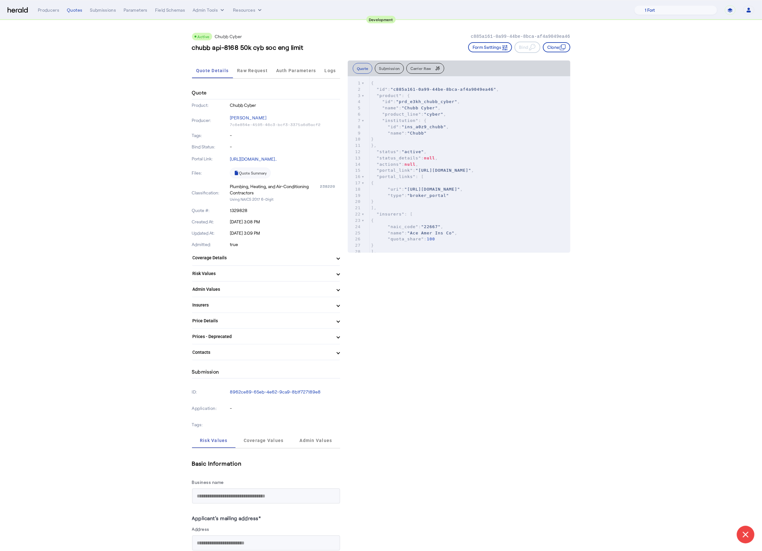
click at [383, 67] on button "Submission" at bounding box center [389, 68] width 29 height 11
click at [455, 131] on pre "}" at bounding box center [468, 133] width 203 height 6
type input "**********"
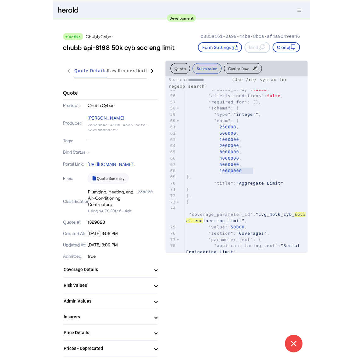
scroll to position [424, 0]
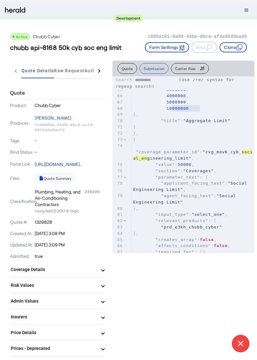
select select "pfm_2v8p_herald_api"
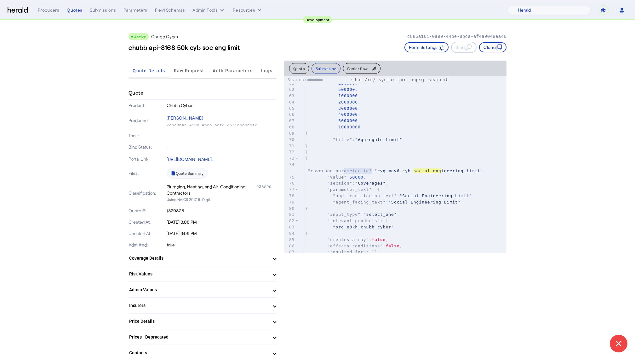
scroll to position [381, 0]
